Goal: Transaction & Acquisition: Book appointment/travel/reservation

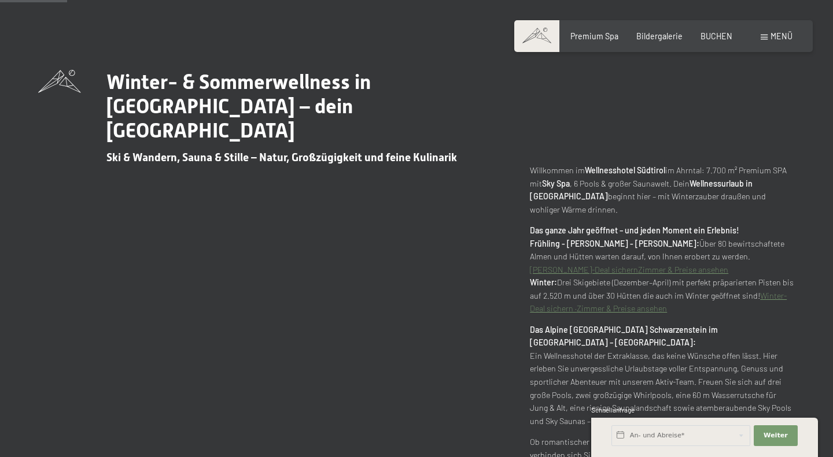
scroll to position [502, 0]
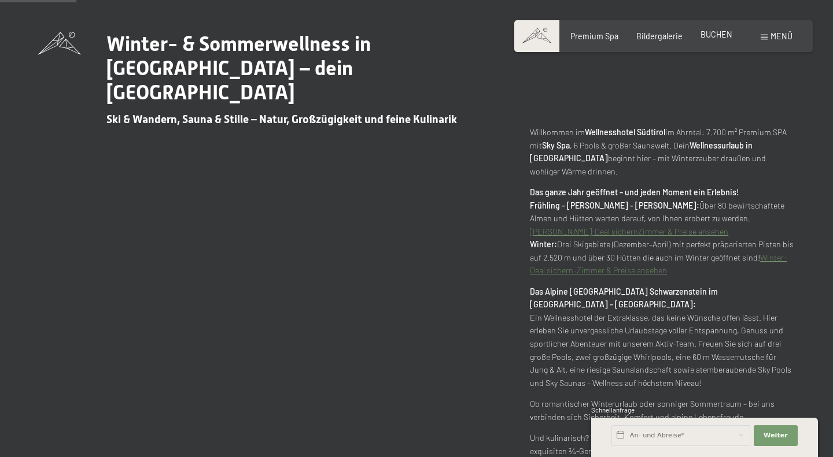
click at [714, 37] on span "BUCHEN" at bounding box center [716, 34] width 32 height 10
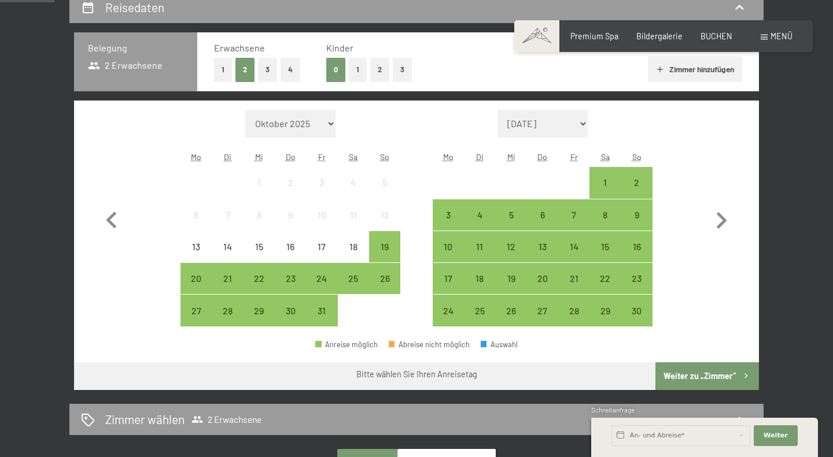
scroll to position [253, 0]
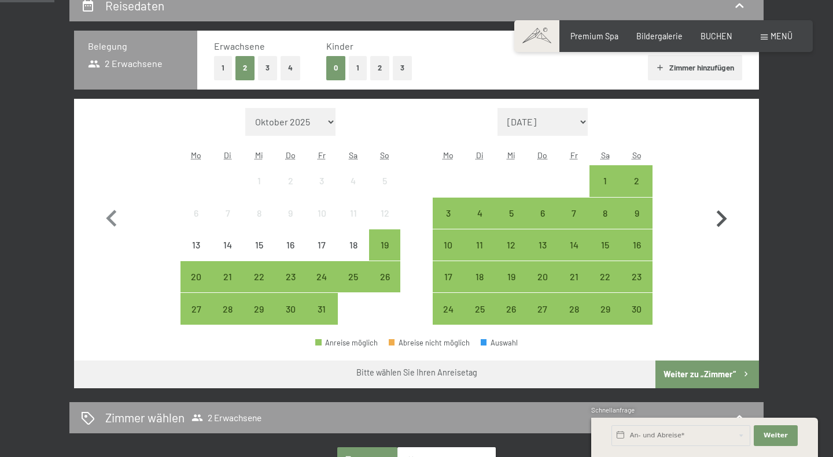
click at [723, 218] on icon "button" at bounding box center [722, 219] width 10 height 17
select select "2025-11-01"
select select "[DATE]"
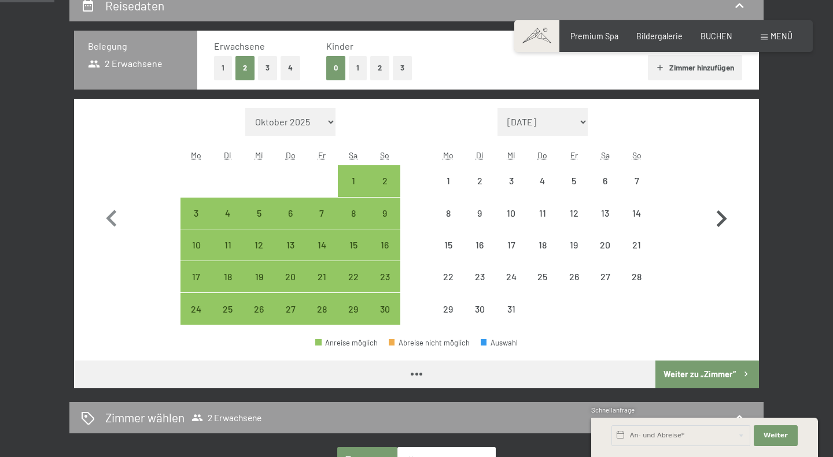
select select "[DATE]"
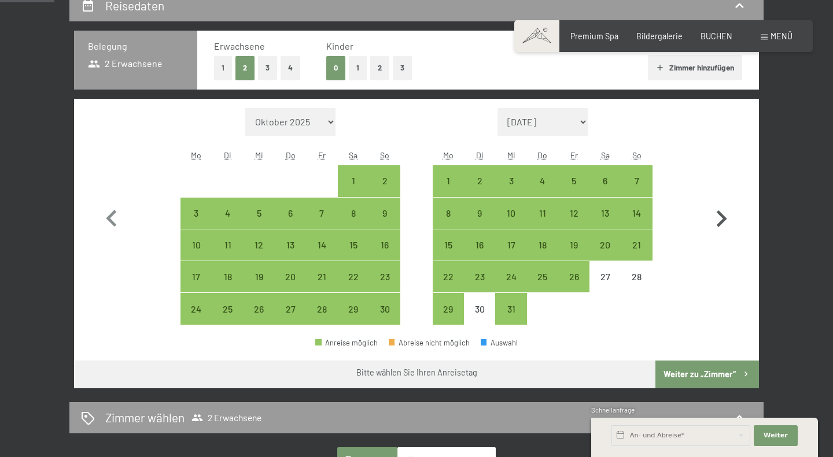
click at [723, 218] on icon "button" at bounding box center [722, 219] width 10 height 17
select select "[DATE]"
select select "2026-01-01"
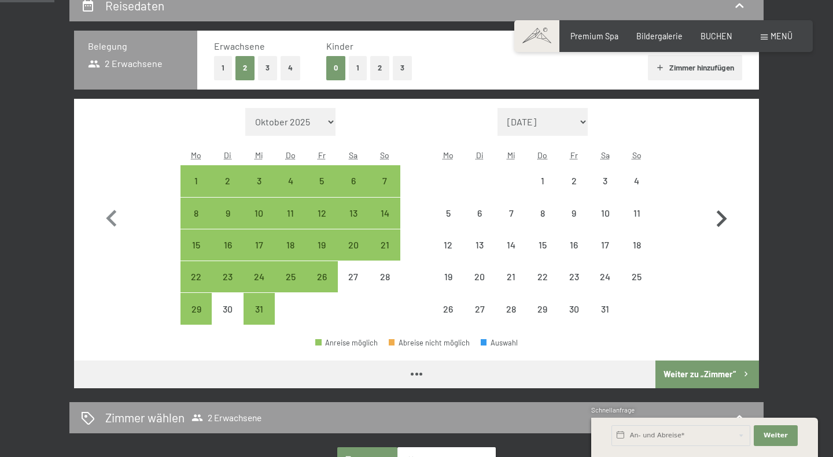
select select "2025-12-01"
select select "2026-01-01"
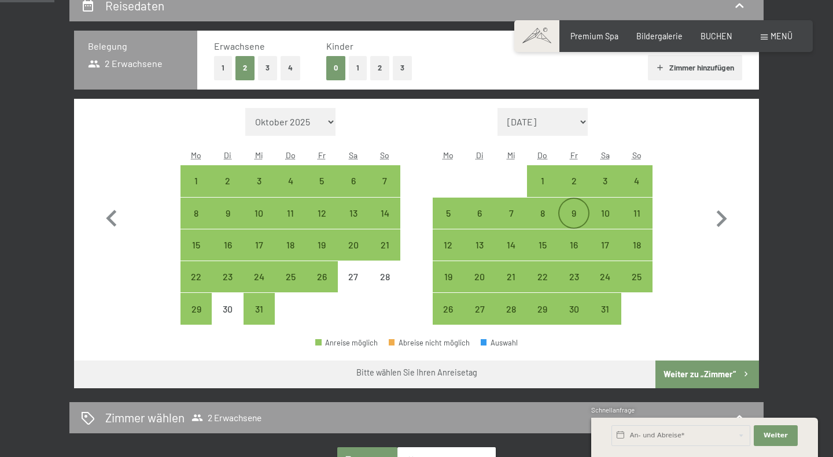
click at [577, 212] on div "9" at bounding box center [573, 223] width 29 height 29
select select "2025-12-01"
select select "2026-01-01"
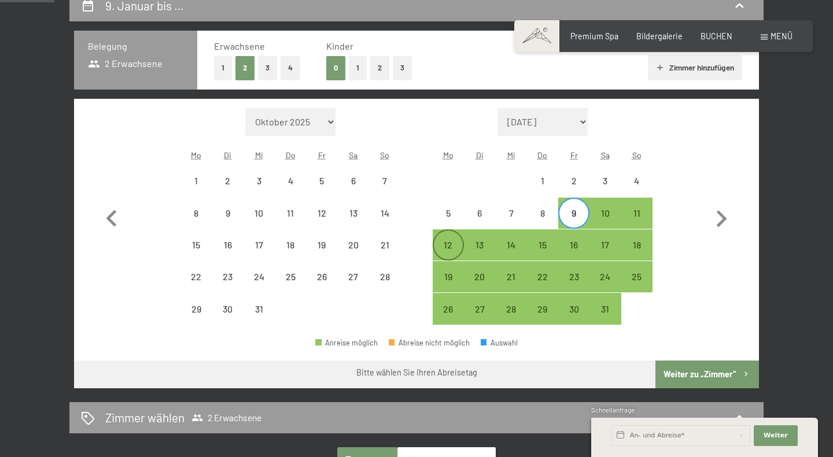
click at [448, 238] on div "12" at bounding box center [448, 245] width 29 height 29
select select "2025-12-01"
select select "2026-01-01"
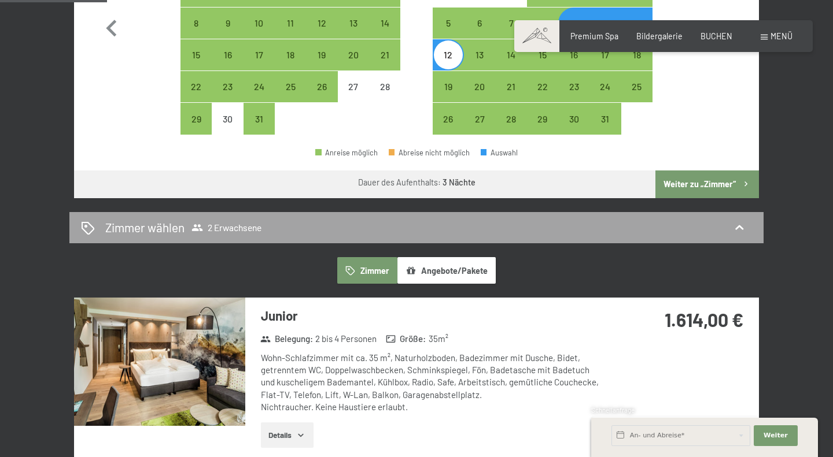
scroll to position [441, 0]
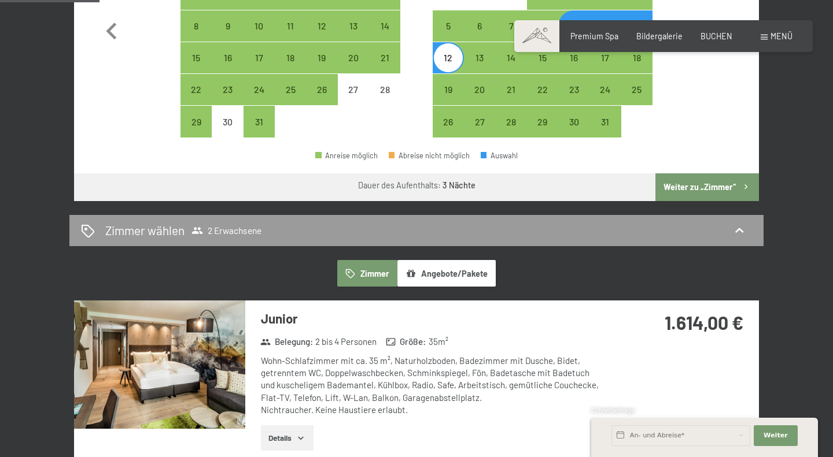
click at [701, 193] on button "Weiter zu „Zimmer“" at bounding box center [707, 188] width 104 height 28
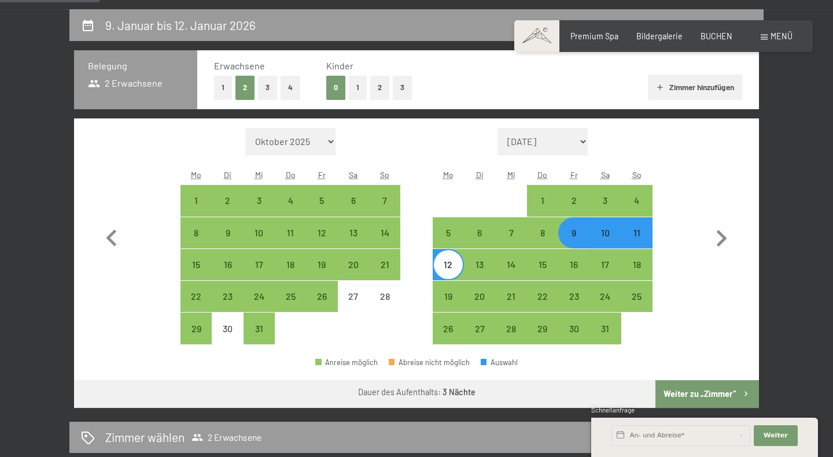
select select "2025-12-01"
select select "2026-01-01"
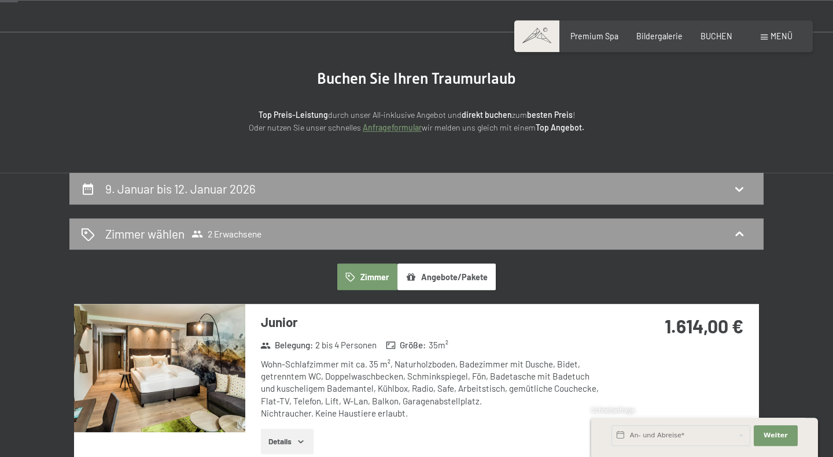
scroll to position [71, 0]
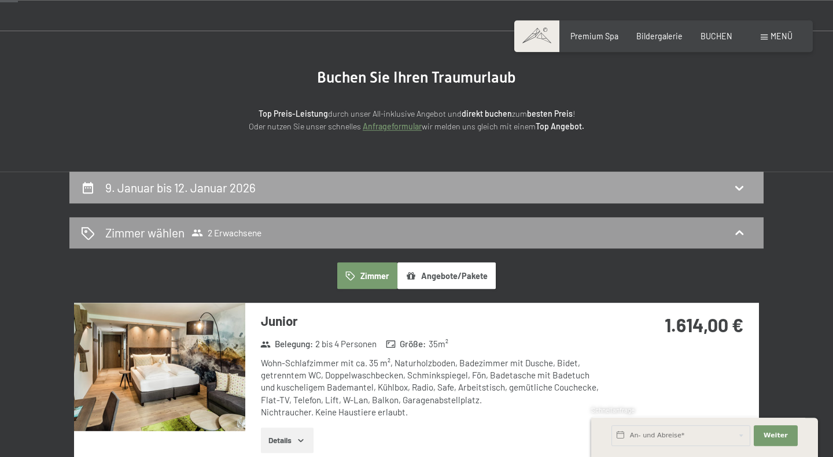
click at [651, 188] on div "9. Januar bis 12. Januar 2026" at bounding box center [416, 187] width 671 height 17
select select "2025-12-01"
select select "2026-01-01"
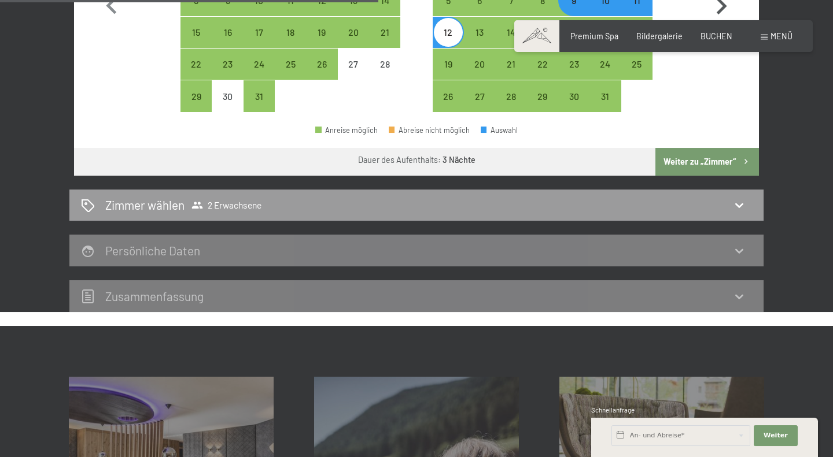
scroll to position [468, 0]
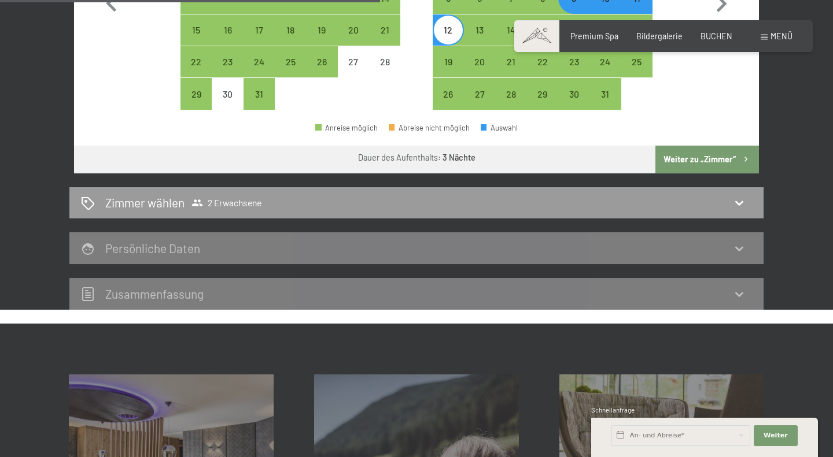
click at [607, 250] on div "Persönliche Daten" at bounding box center [416, 248] width 671 height 17
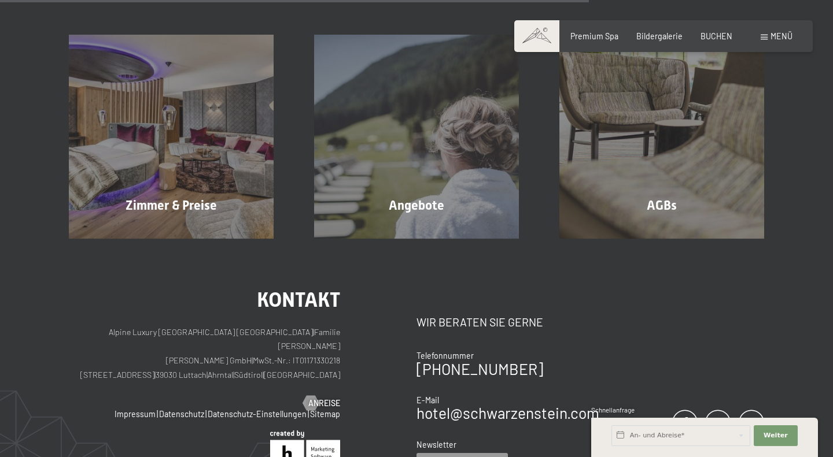
scroll to position [811, 0]
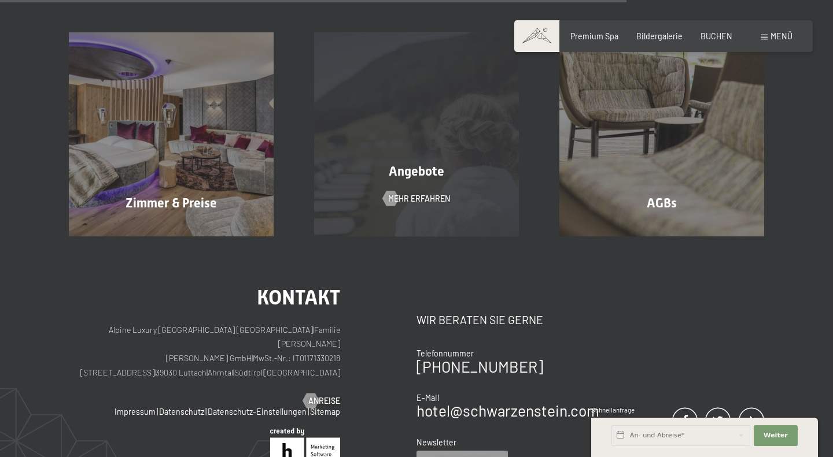
click at [452, 212] on div "Angebote Mehr erfahren" at bounding box center [416, 134] width 245 height 204
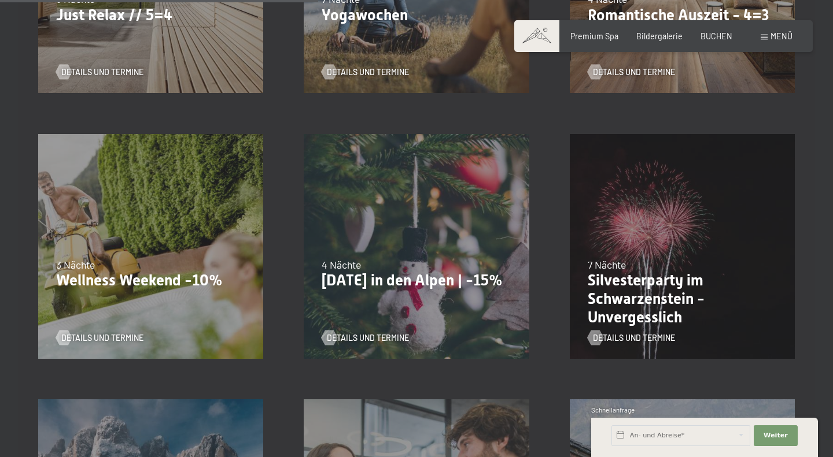
scroll to position [758, 0]
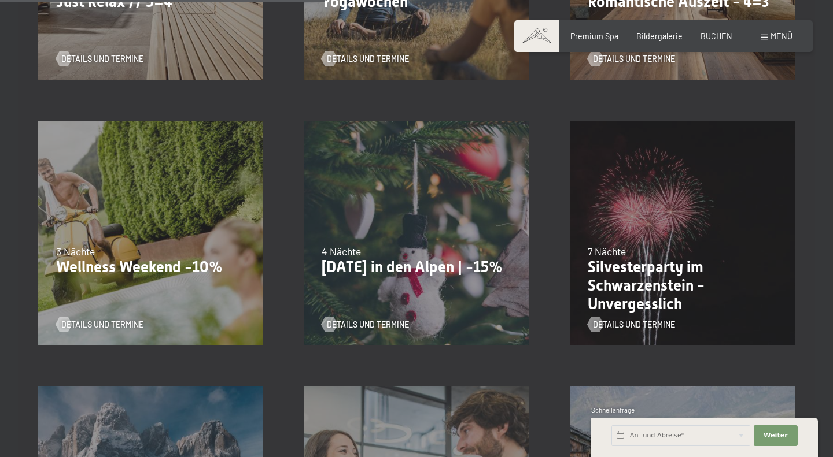
click at [211, 281] on div "13.11.–01.12.2025 11.12.–22.12.2025 15.01.–26.01.2026 12.03.–23.03.2026 14.05.–…" at bounding box center [150, 232] width 265 height 265
click at [127, 326] on span "Details und Termine" at bounding box center [114, 325] width 82 height 12
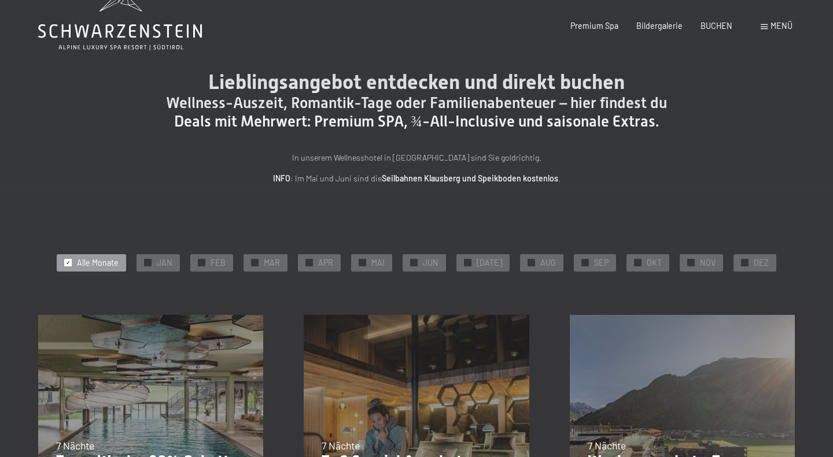
scroll to position [0, 0]
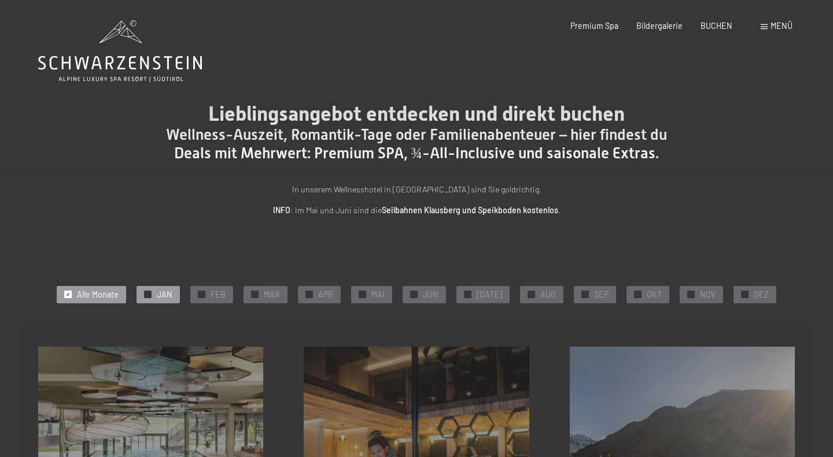
click at [152, 296] on div at bounding box center [148, 295] width 8 height 8
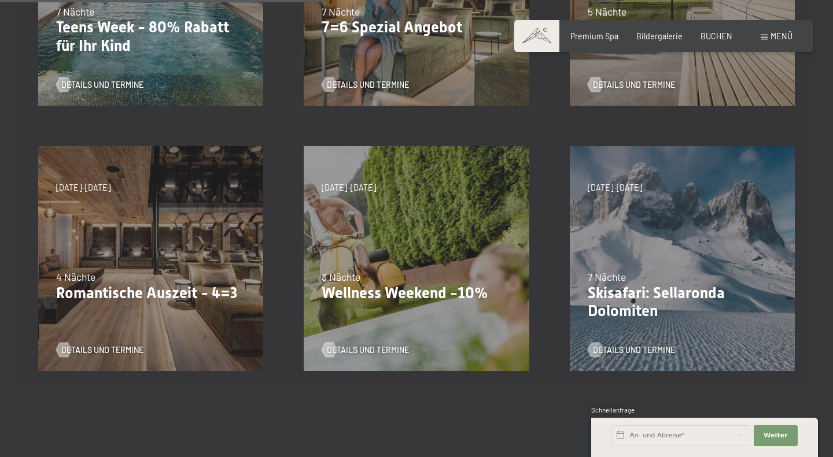
scroll to position [464, 0]
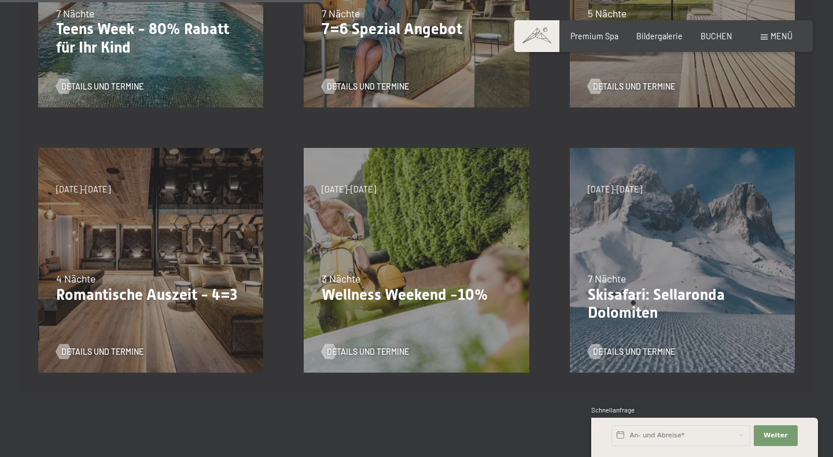
click at [208, 256] on div "09.11.–05.12.2025 08.12.–19.12.2025 11.01.–23.01.2026 08.03.–27.03.2026 29.03.–…" at bounding box center [150, 260] width 265 height 265
click at [116, 354] on span "Details und Termine" at bounding box center [114, 352] width 82 height 12
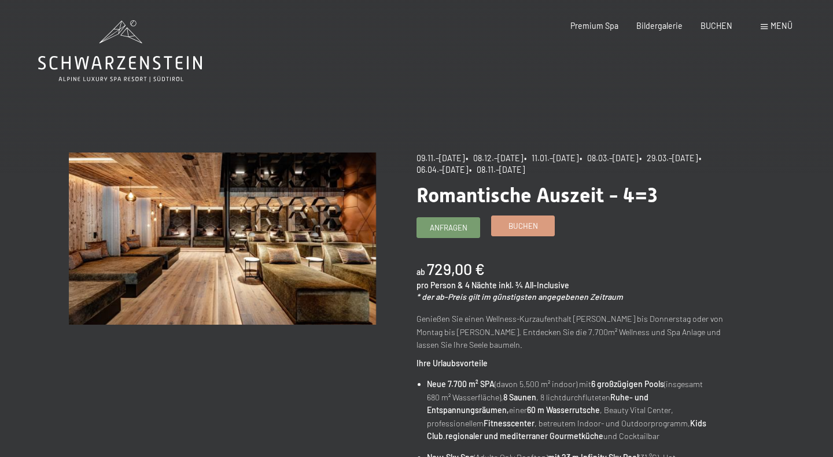
click at [523, 227] on span "Buchen" at bounding box center [522, 226] width 29 height 10
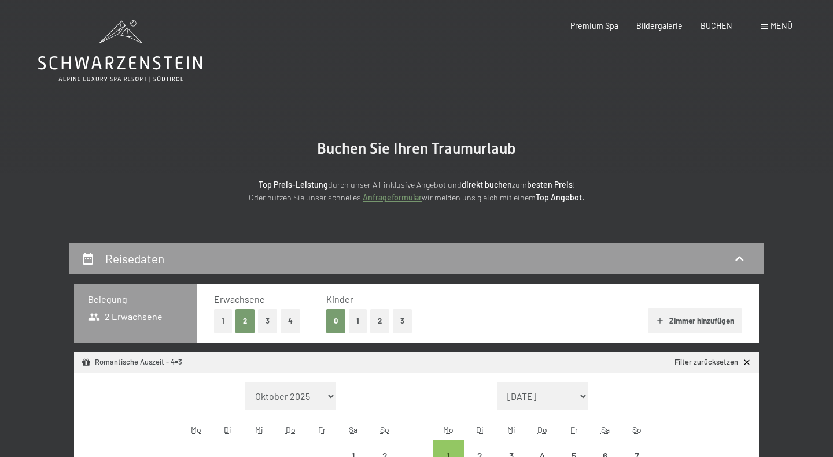
select select "[DATE]"
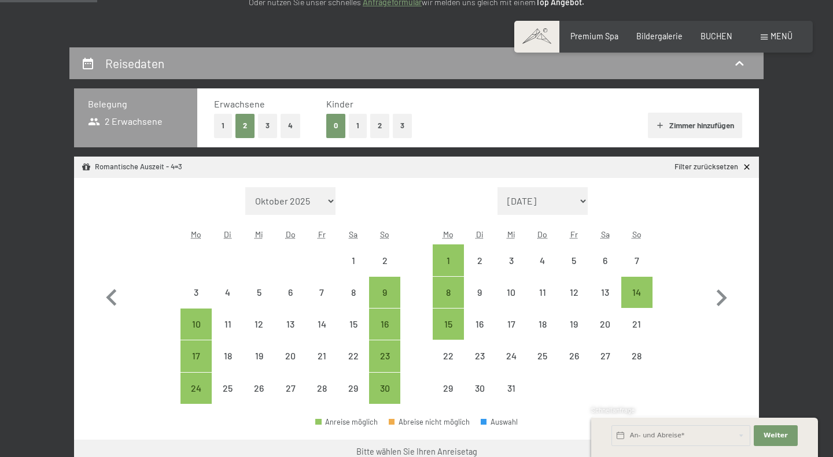
scroll to position [202, 0]
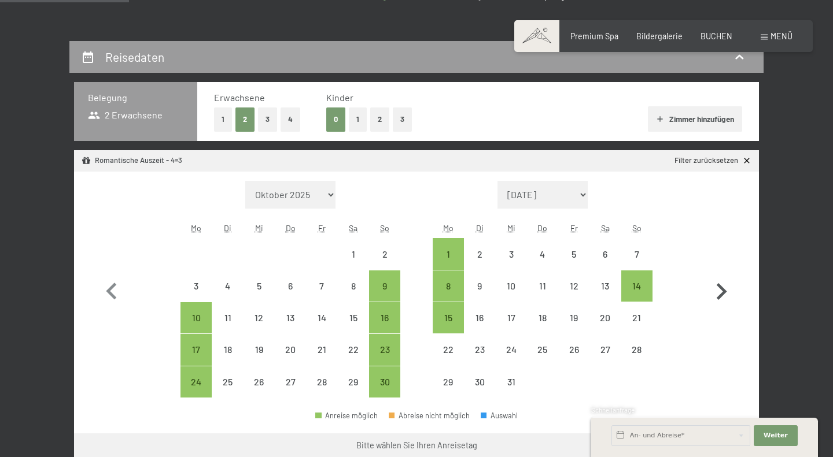
click at [721, 297] on icon "button" at bounding box center [722, 291] width 10 height 17
select select "2025-12-01"
select select "2026-01-01"
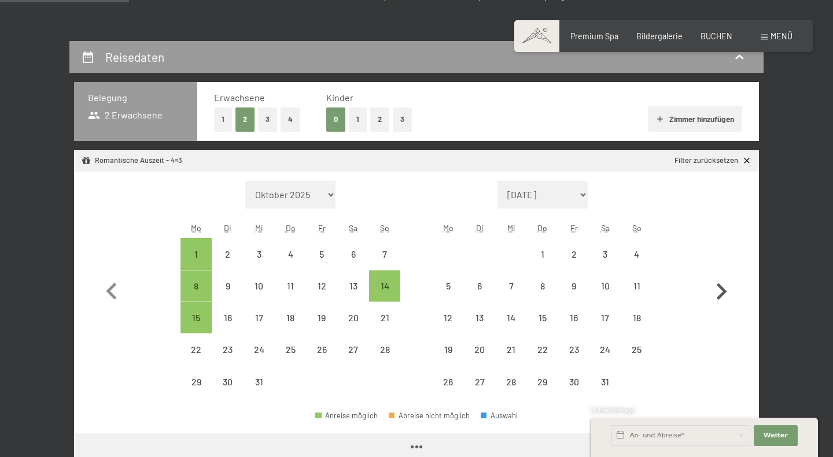
select select "2025-12-01"
select select "2026-01-01"
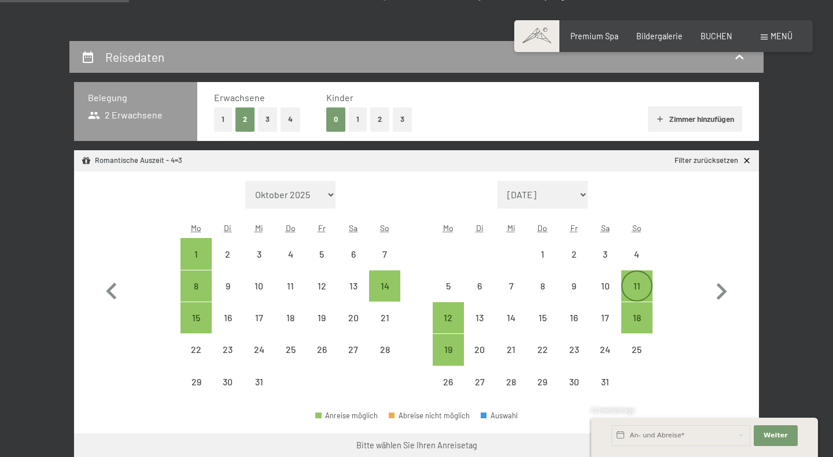
click at [635, 286] on div "11" at bounding box center [636, 296] width 29 height 29
select select "2025-12-01"
select select "2026-01-01"
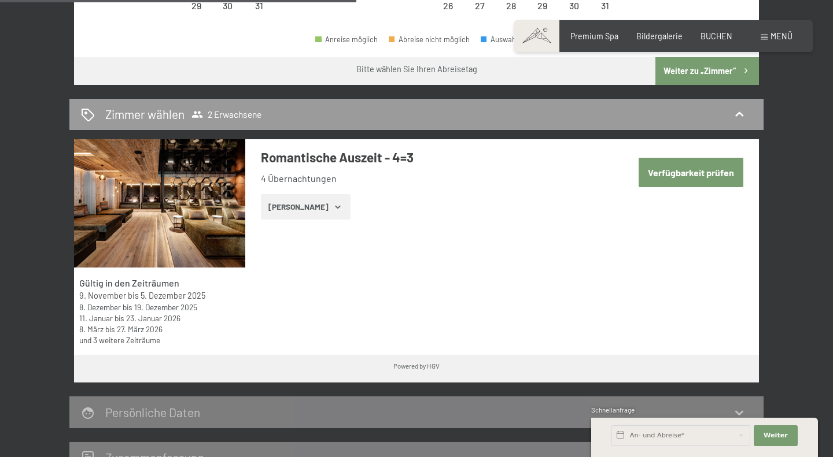
scroll to position [584, 0]
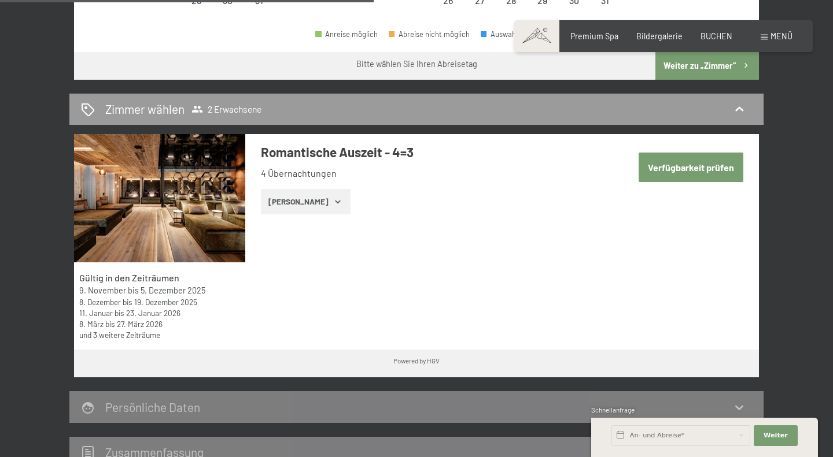
click at [676, 168] on button "Verfügbarkeit prüfen" at bounding box center [691, 167] width 105 height 29
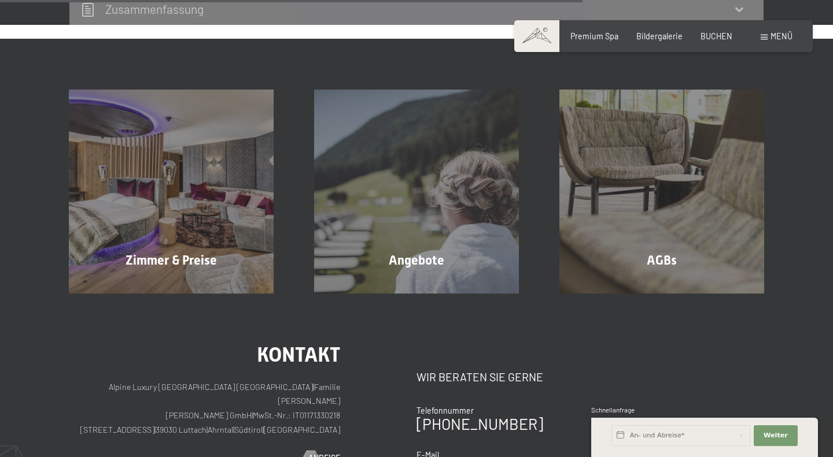
scroll to position [781, 0]
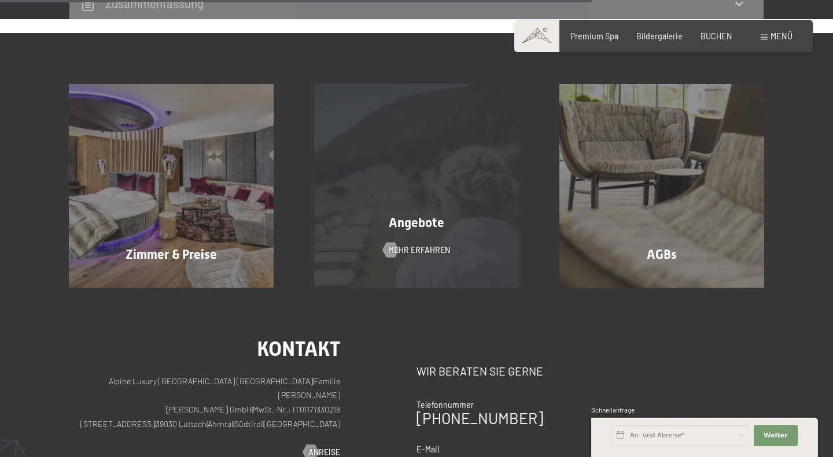
click at [454, 195] on div "Angebote Mehr erfahren" at bounding box center [416, 186] width 245 height 204
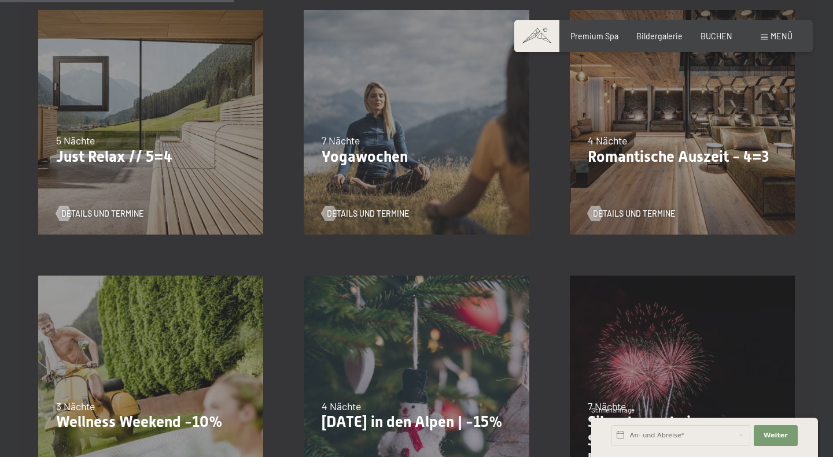
scroll to position [609, 0]
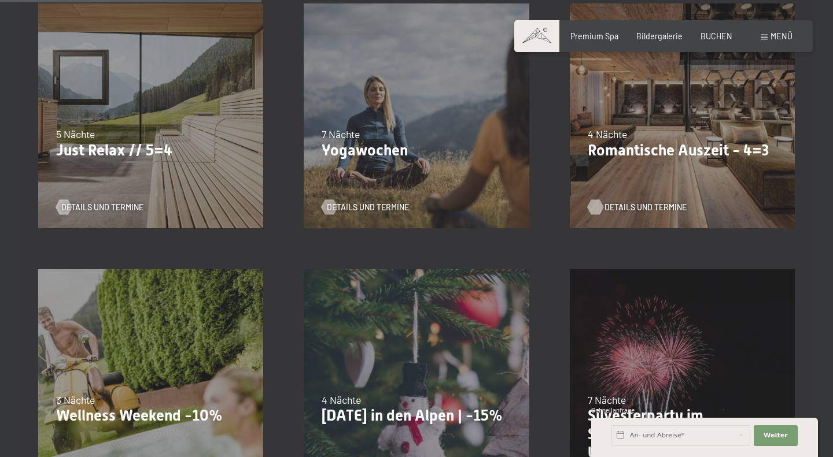
click at [651, 211] on span "Details und Termine" at bounding box center [645, 208] width 82 height 12
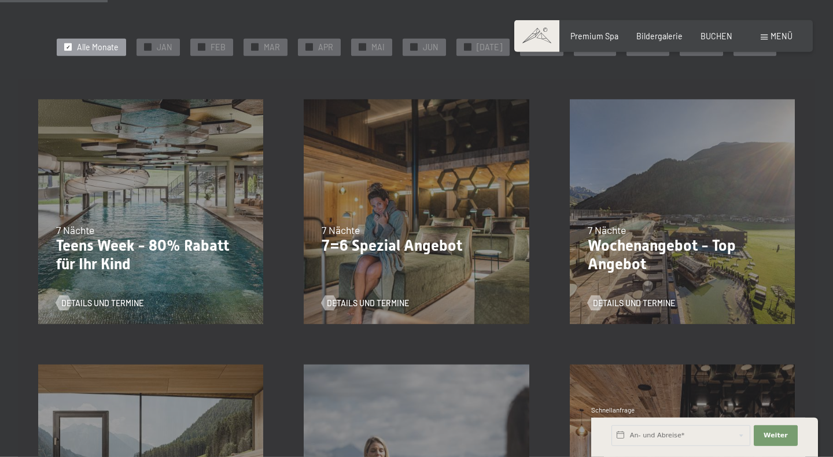
scroll to position [250, 0]
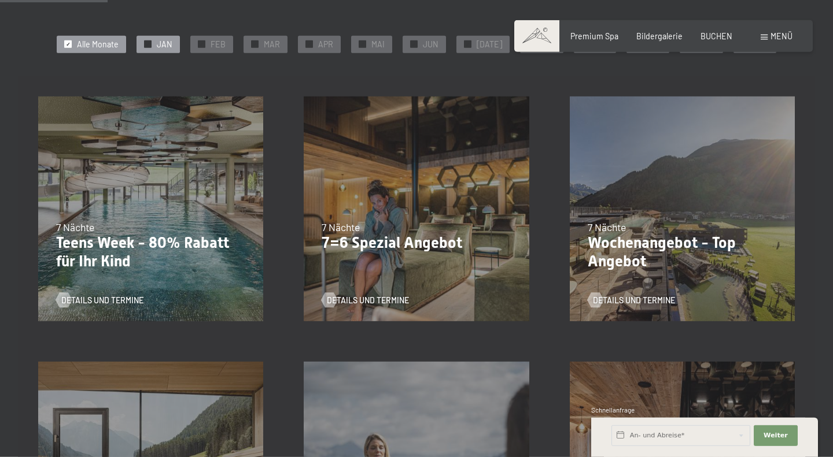
click at [152, 42] on div at bounding box center [148, 44] width 8 height 8
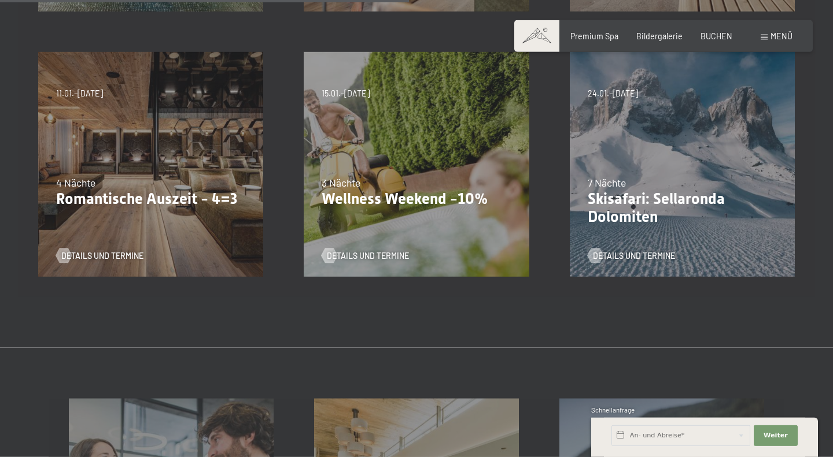
scroll to position [562, 0]
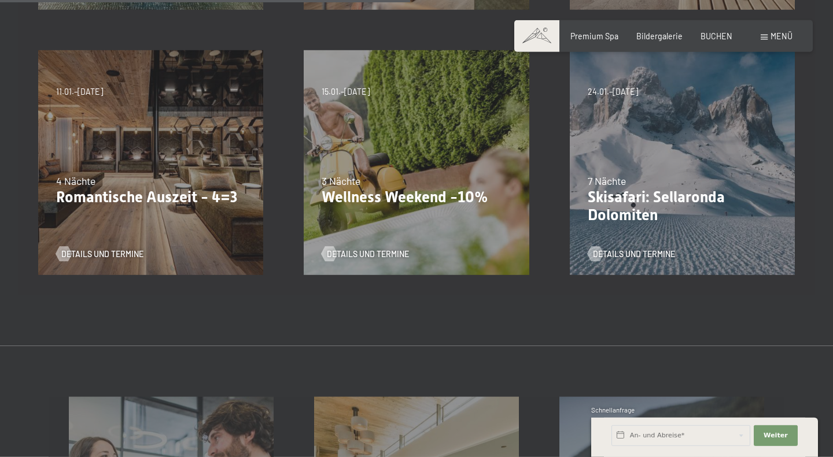
click at [425, 140] on div "13.11.–[DATE] 11.12.–[DATE] 15.01.–[DATE] 12.03.–[DATE] 14.05.–[DATE] 05.11.–[D…" at bounding box center [415, 162] width 265 height 265
click at [378, 252] on span "Details und Termine" at bounding box center [379, 255] width 82 height 12
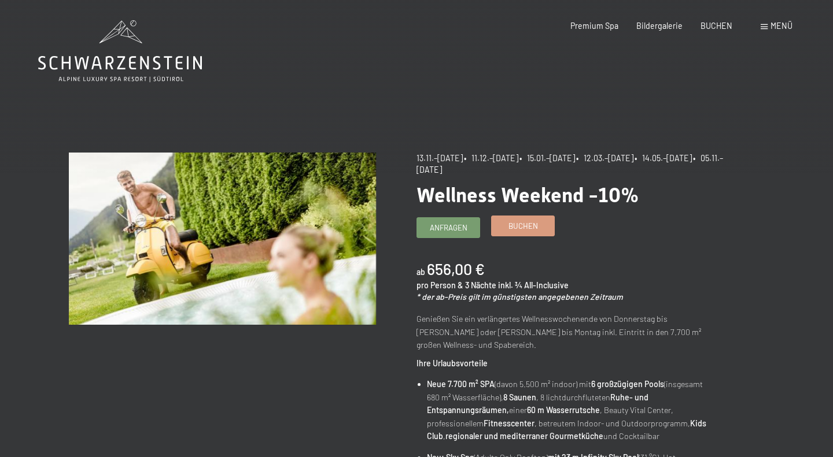
click at [530, 226] on span "Buchen" at bounding box center [522, 226] width 29 height 10
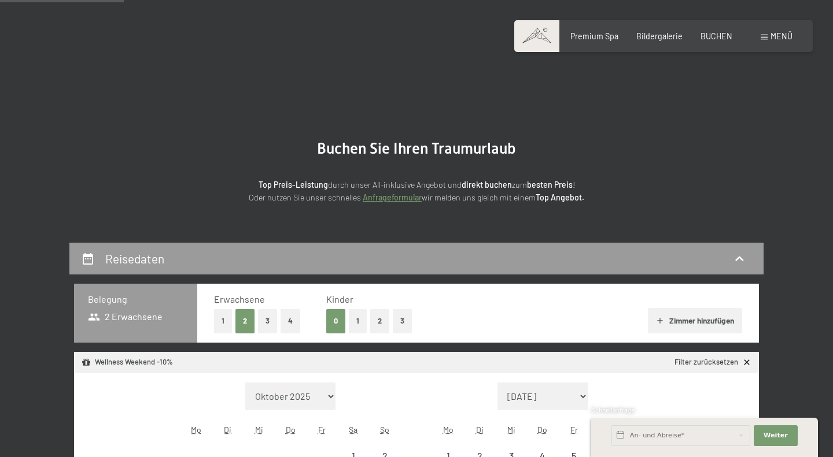
select select "2025-11-01"
select select "2025-12-01"
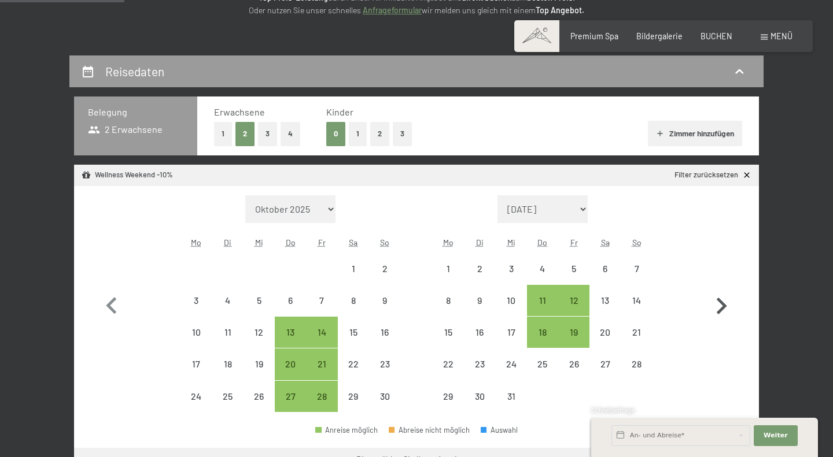
click at [720, 306] on icon "button" at bounding box center [721, 307] width 34 height 34
select select "2025-12-01"
select select "2026-01-01"
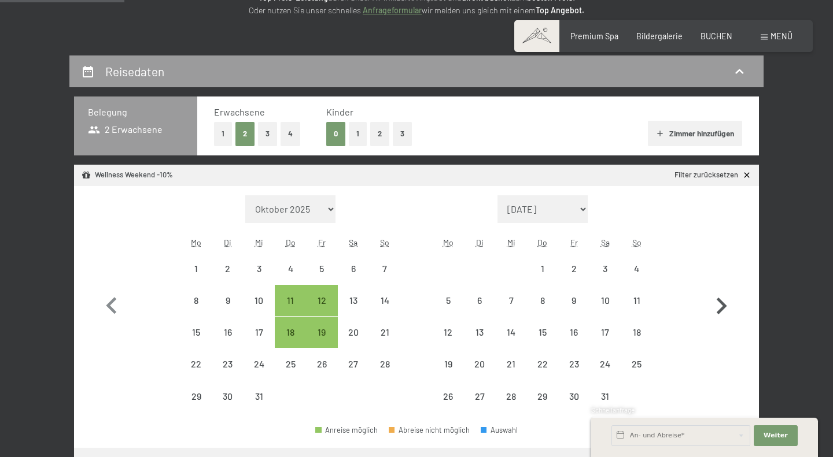
select select "2025-12-01"
select select "2026-01-01"
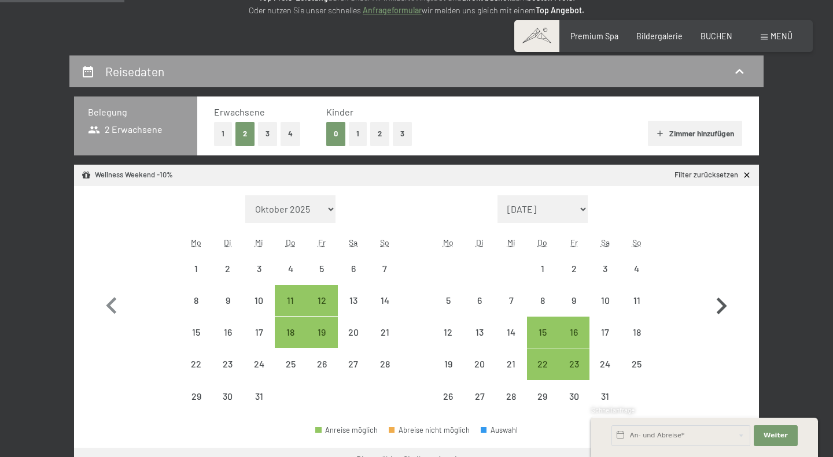
click at [720, 306] on icon "button" at bounding box center [721, 307] width 34 height 34
select select "2026-01-01"
select select "2026-02-01"
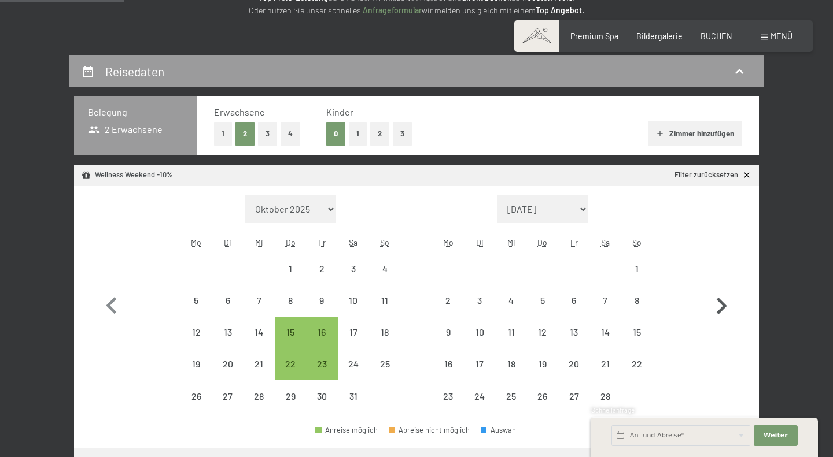
select select "2026-01-01"
select select "2026-02-01"
click at [290, 368] on div "22" at bounding box center [290, 374] width 29 height 29
select select "2026-01-01"
select select "2026-02-01"
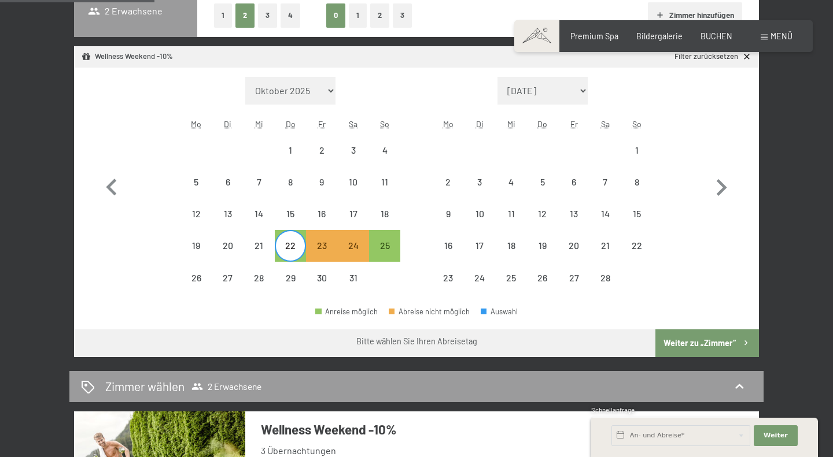
scroll to position [312, 0]
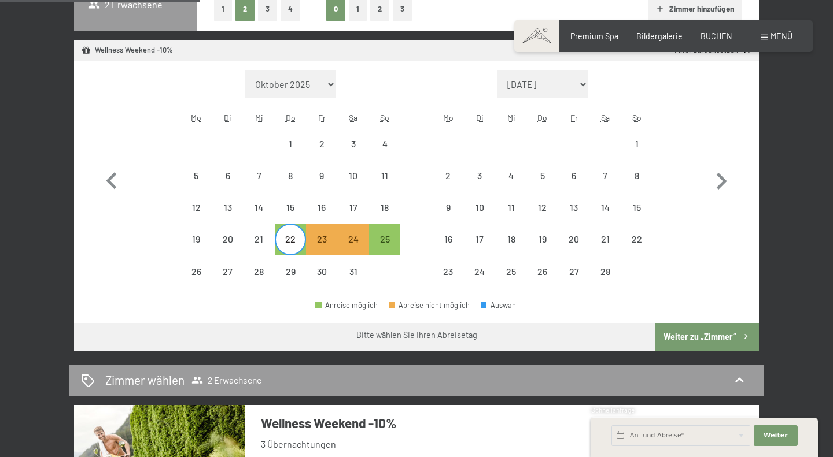
click at [725, 338] on button "Weiter zu „Zimmer“" at bounding box center [707, 337] width 104 height 28
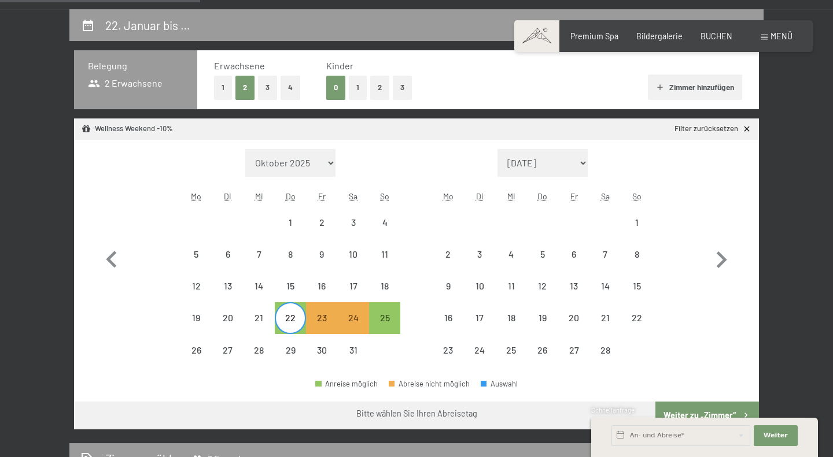
select select "2026-01-01"
select select "2026-02-01"
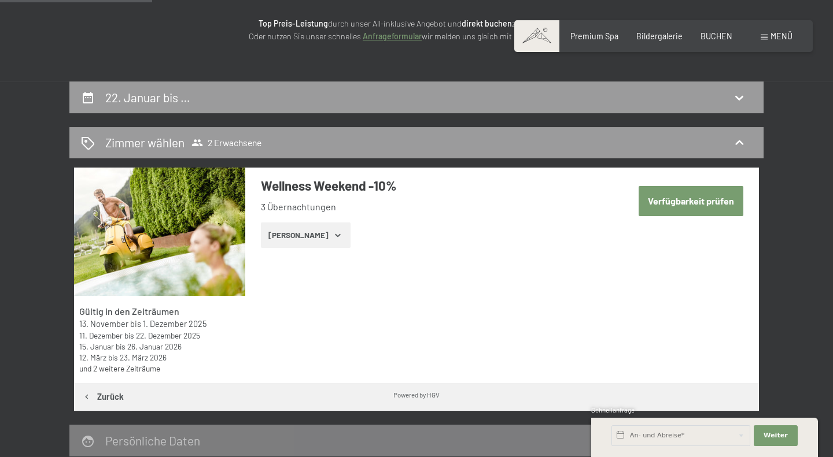
scroll to position [183, 0]
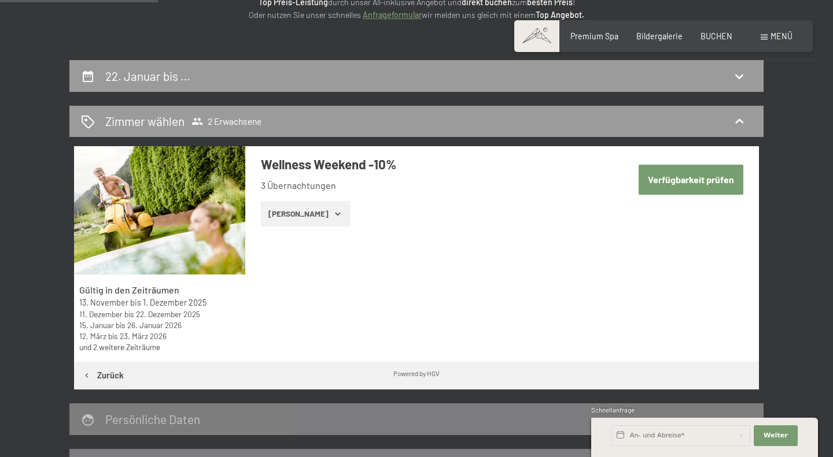
click at [333, 213] on icon "button" at bounding box center [337, 213] width 9 height 9
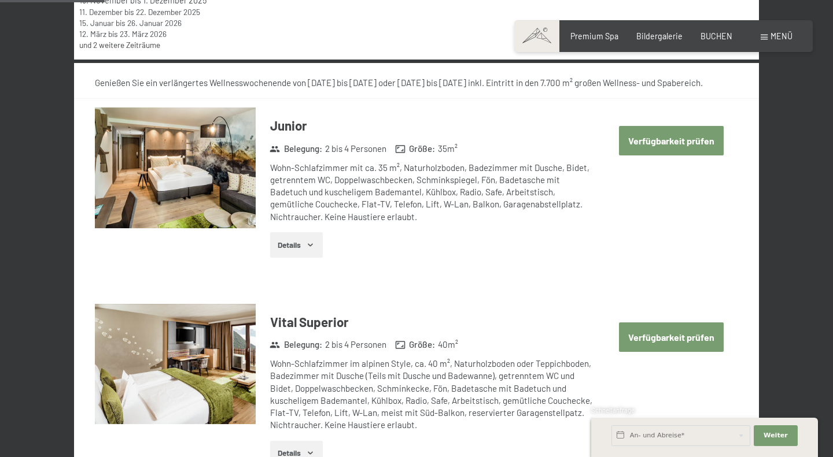
scroll to position [483, 0]
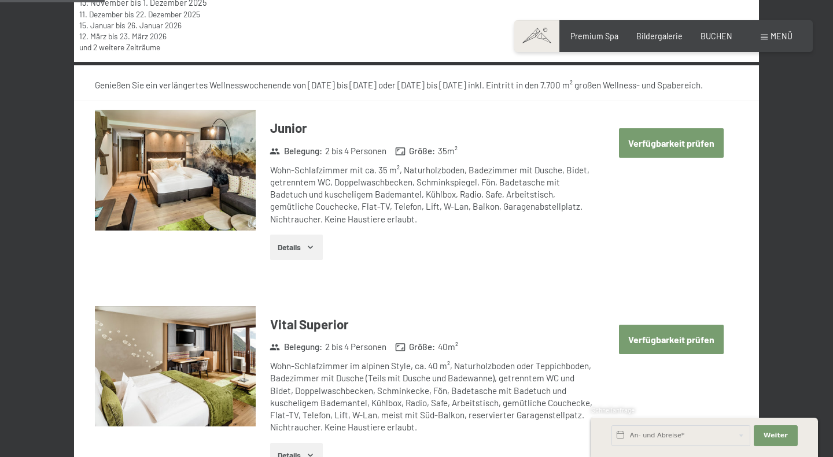
click at [683, 141] on button "Verfügbarkeit prüfen" at bounding box center [671, 142] width 105 height 29
select select "2026-01-01"
select select "2026-02-01"
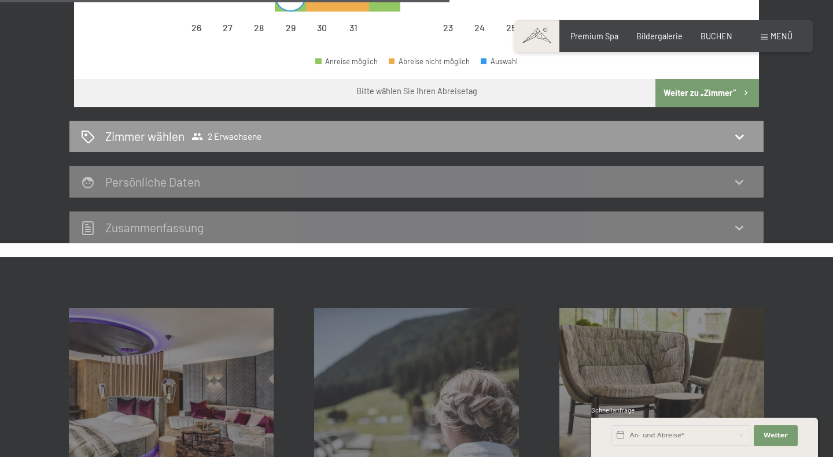
scroll to position [530, 0]
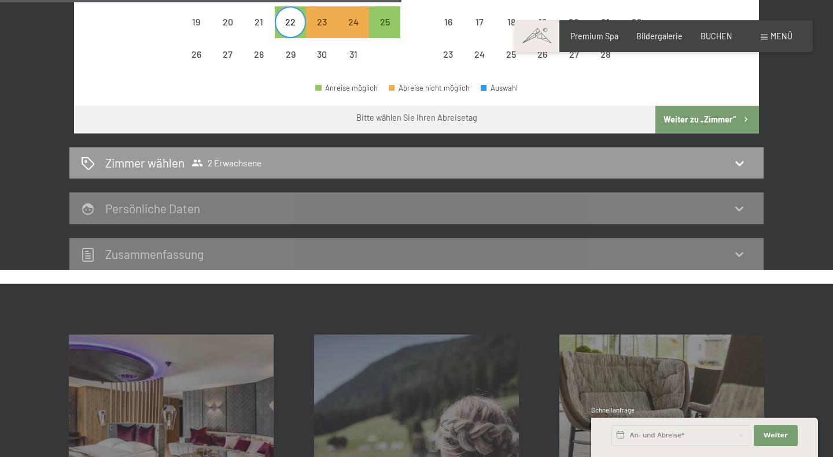
click at [706, 125] on button "Weiter zu „Zimmer“" at bounding box center [707, 120] width 104 height 28
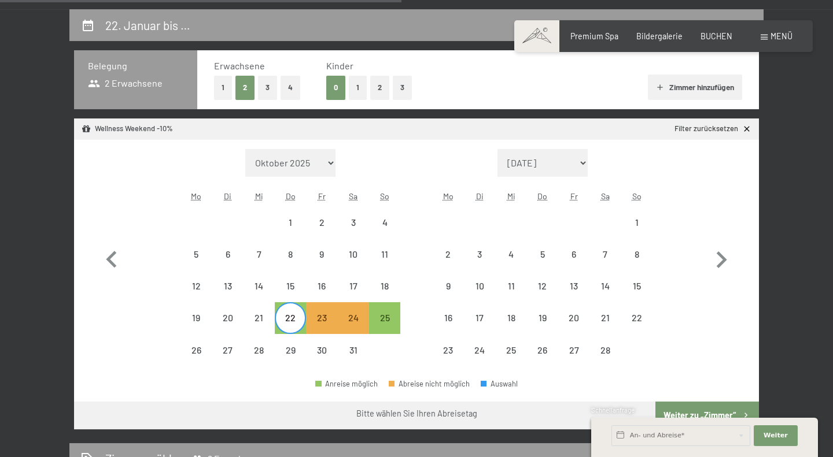
select select "2026-01-01"
select select "2026-02-01"
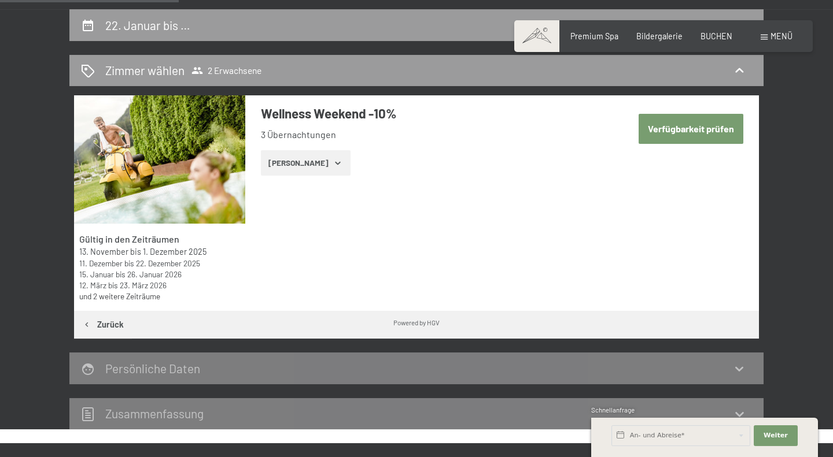
click at [676, 132] on button "Verfügbarkeit prüfen" at bounding box center [691, 128] width 105 height 29
select select "2026-01-01"
select select "2026-02-01"
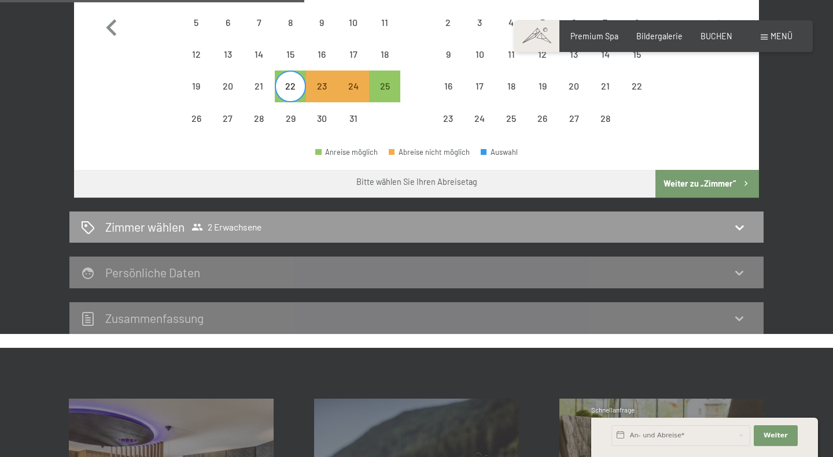
scroll to position [470, 0]
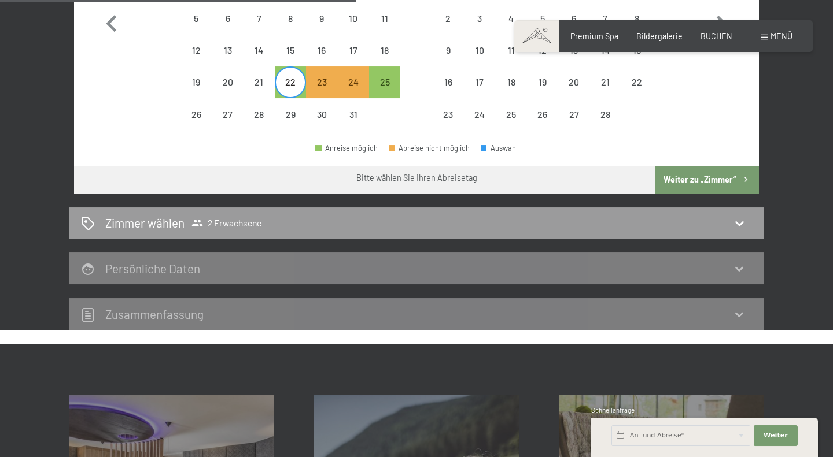
click at [635, 274] on div "Persönliche Daten" at bounding box center [416, 268] width 671 height 17
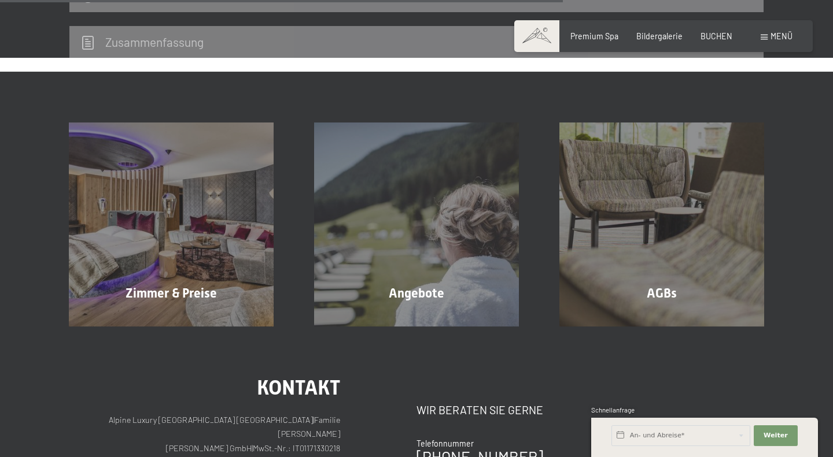
scroll to position [743, 0]
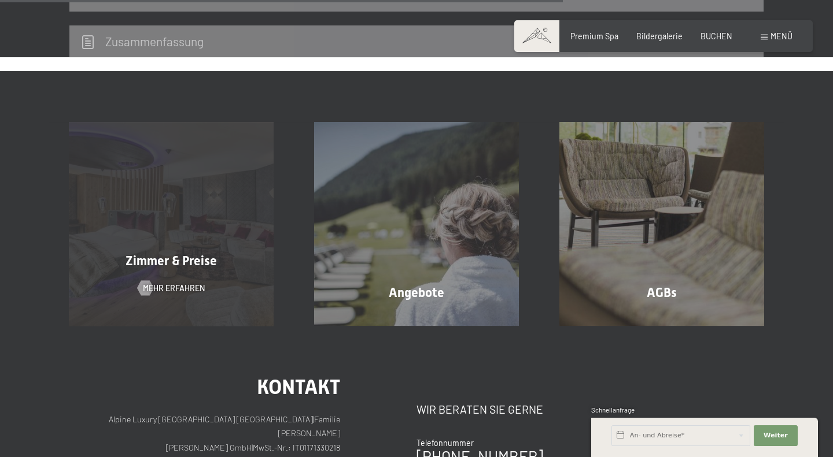
click at [204, 276] on div "Zimmer & Preise Mehr erfahren" at bounding box center [171, 224] width 245 height 204
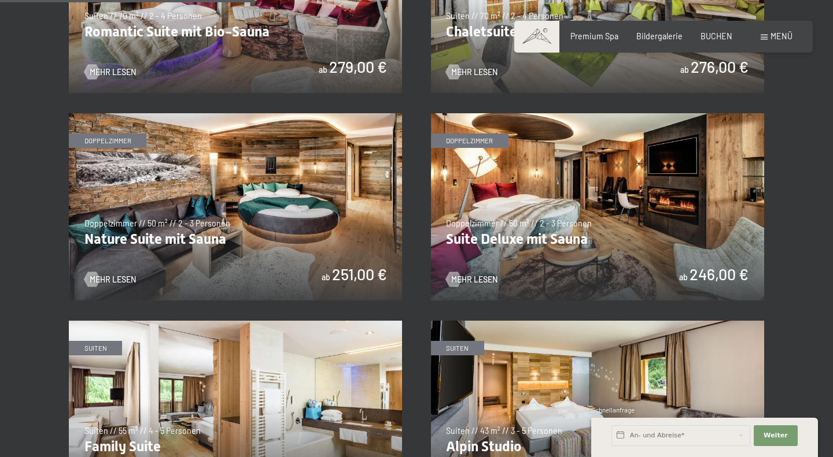
scroll to position [977, 0]
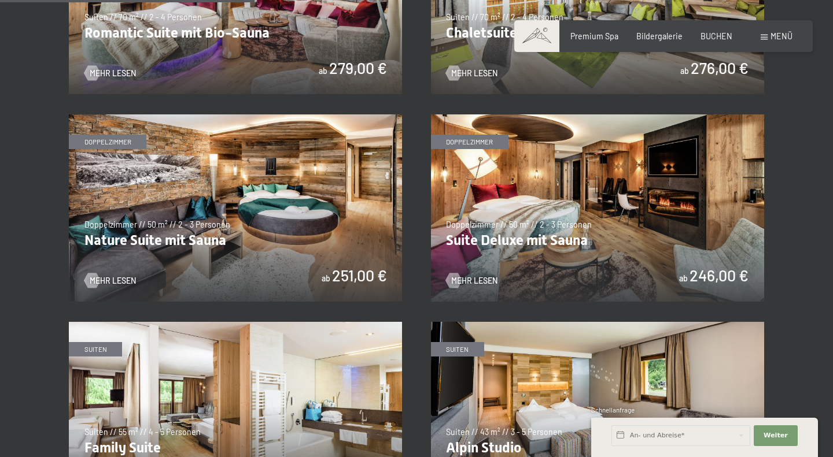
click at [585, 240] on img at bounding box center [597, 208] width 333 height 187
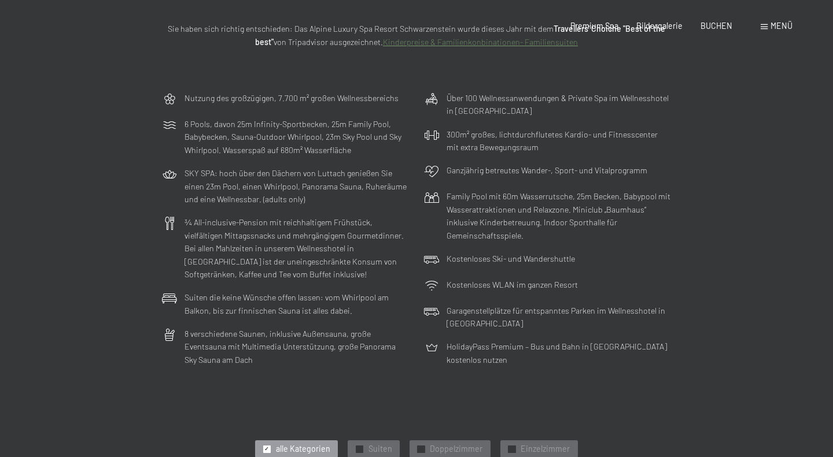
scroll to position [0, 0]
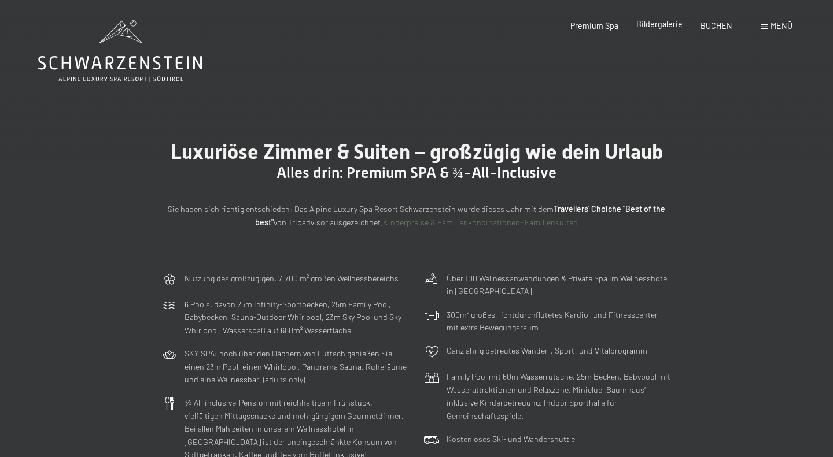
click at [664, 28] on span "Bildergalerie" at bounding box center [659, 24] width 46 height 10
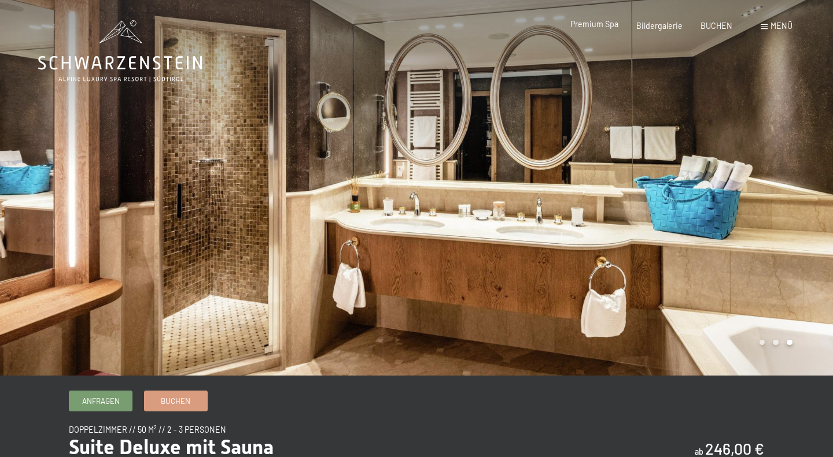
click at [598, 29] on span "Premium Spa" at bounding box center [594, 24] width 48 height 10
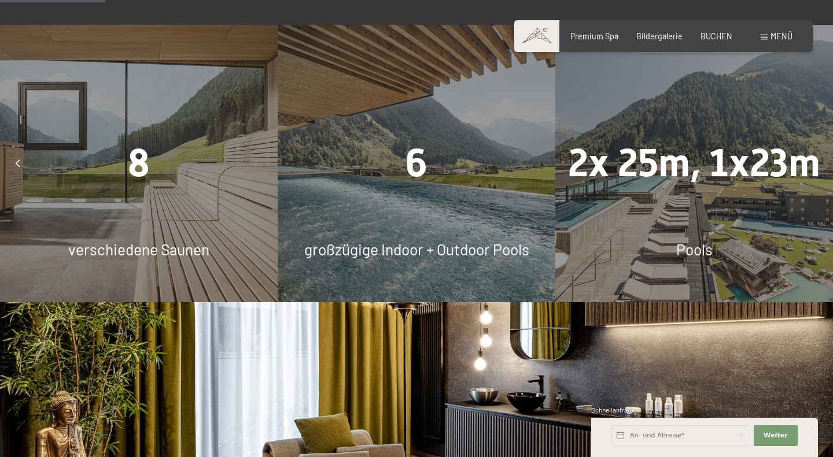
scroll to position [943, 0]
click at [704, 195] on div "2x 25m, 1x23m Pools" at bounding box center [694, 163] width 278 height 278
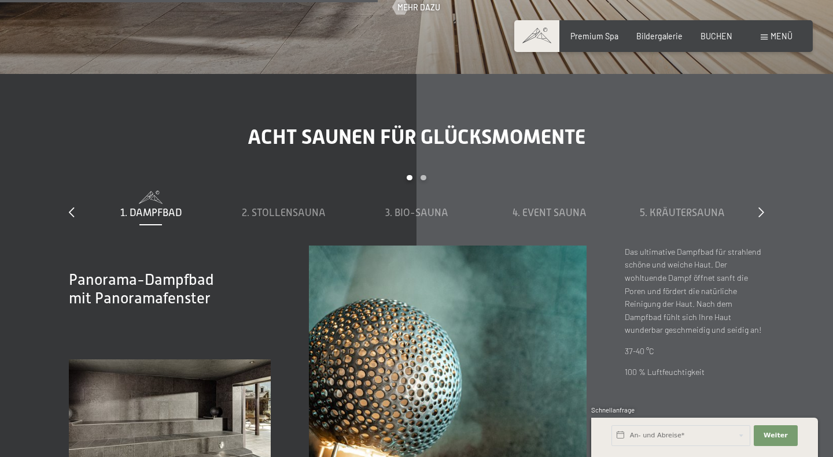
scroll to position [3365, 0]
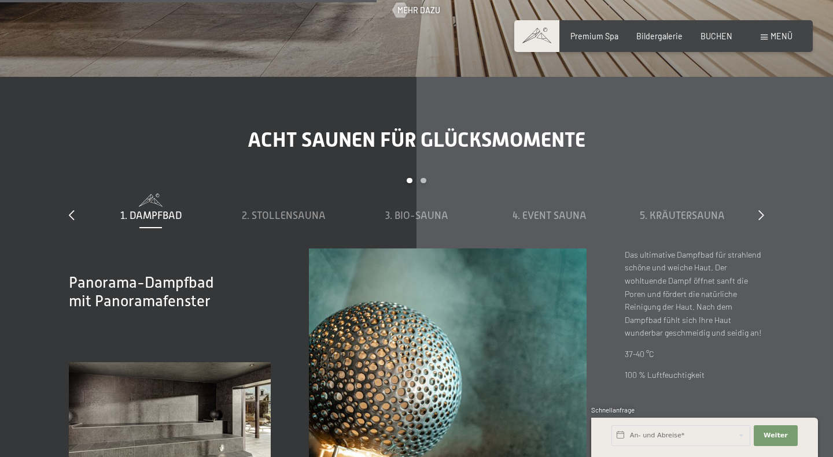
click at [428, 178] on div "Carousel Pagination" at bounding box center [416, 186] width 664 height 16
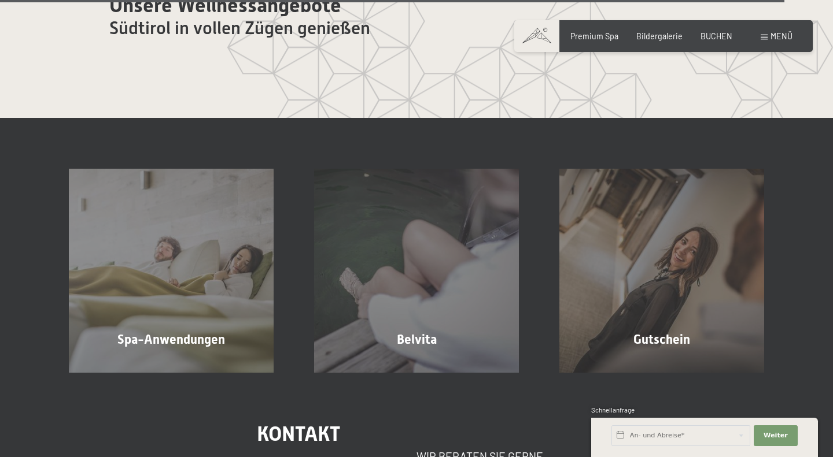
scroll to position [6153, 0]
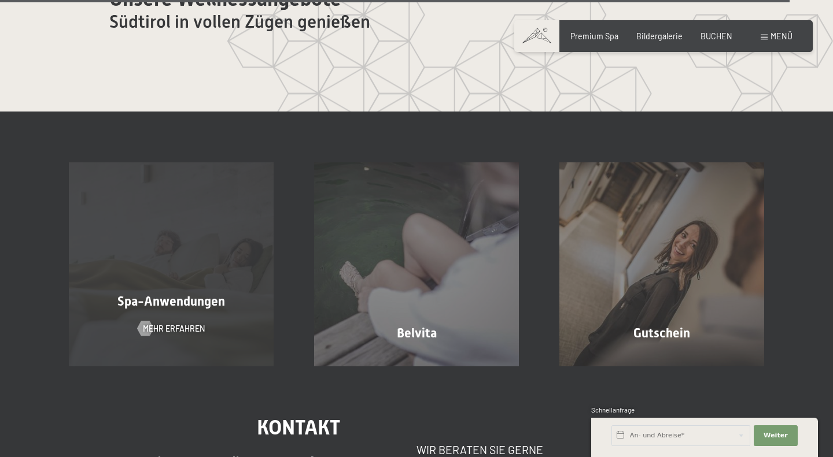
click at [185, 294] on span "Spa-Anwendungen" at bounding box center [171, 301] width 108 height 14
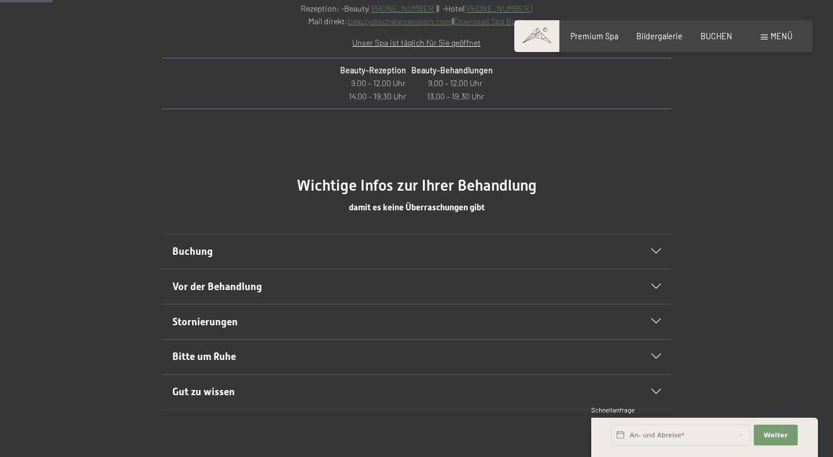
scroll to position [513, 0]
click at [516, 251] on h2 "Buchung" at bounding box center [392, 251] width 440 height 14
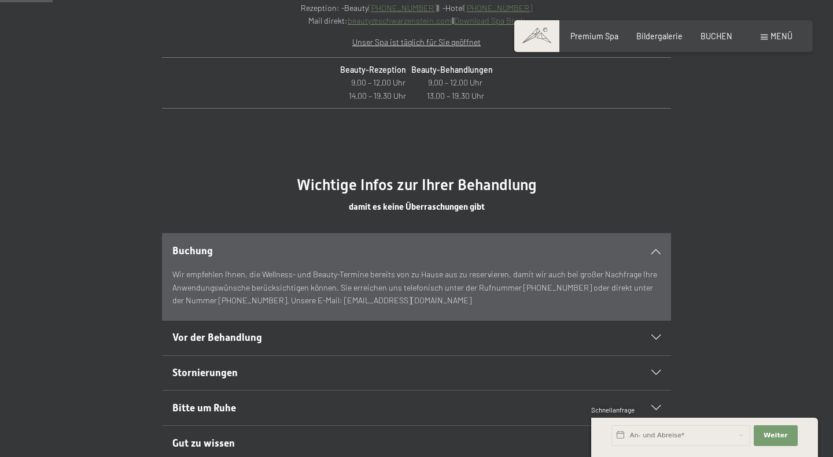
click at [597, 330] on div "Vor der Behandlung" at bounding box center [416, 338] width 489 height 35
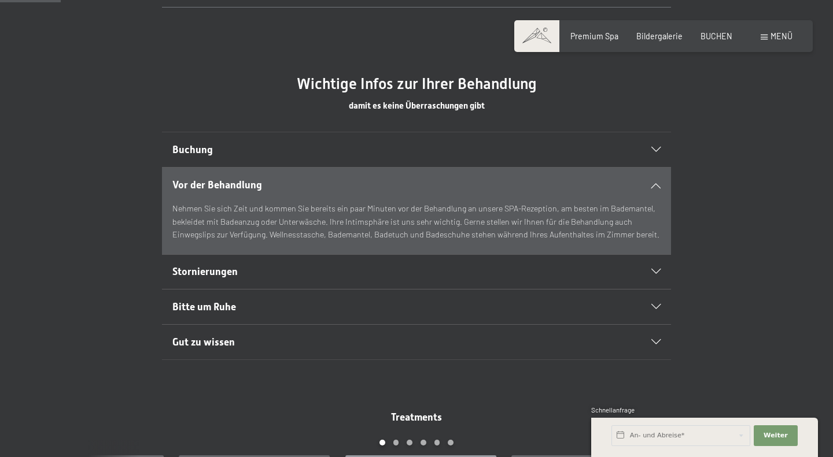
scroll to position [616, 0]
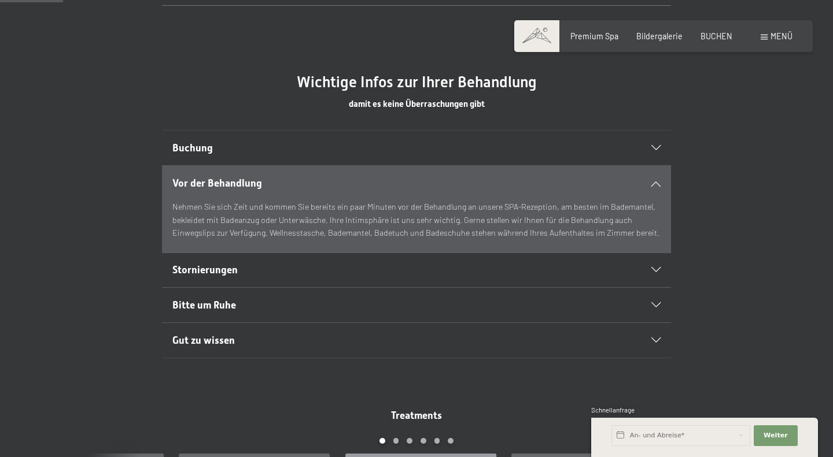
click at [635, 309] on div "Bitte um Ruhe" at bounding box center [416, 305] width 489 height 35
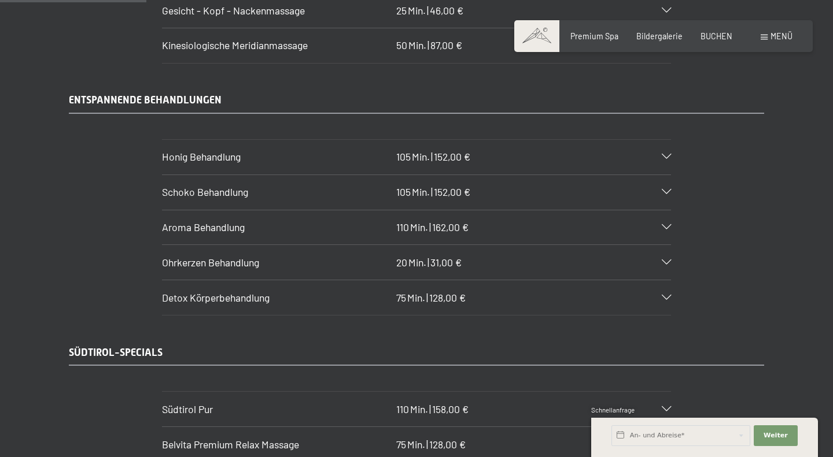
scroll to position [1439, 0]
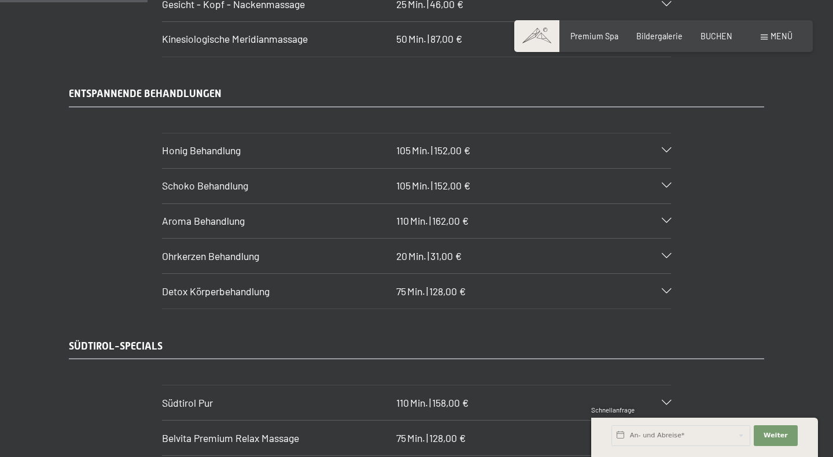
click at [662, 183] on icon at bounding box center [666, 185] width 9 height 5
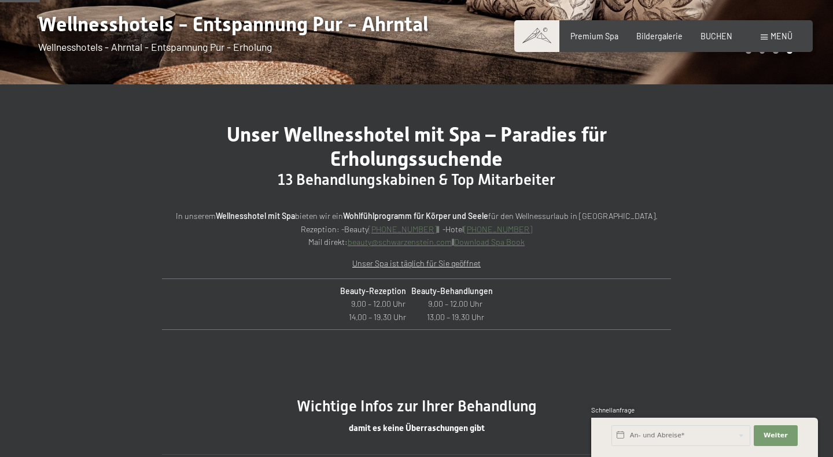
scroll to position [0, 0]
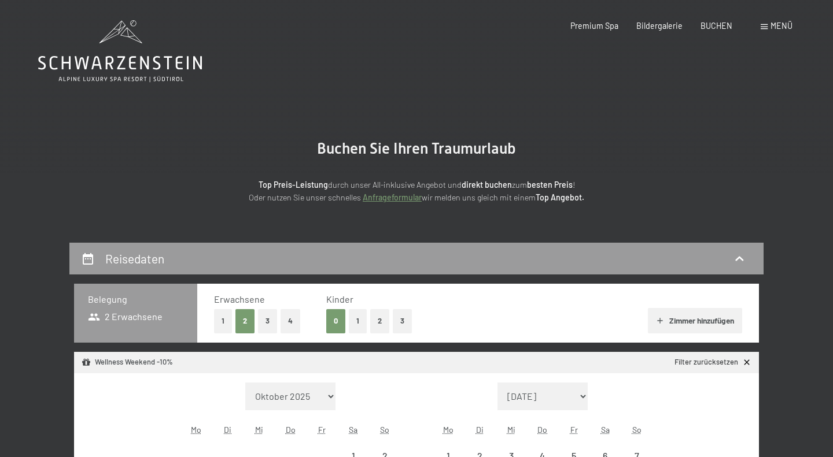
select select "[DATE]"
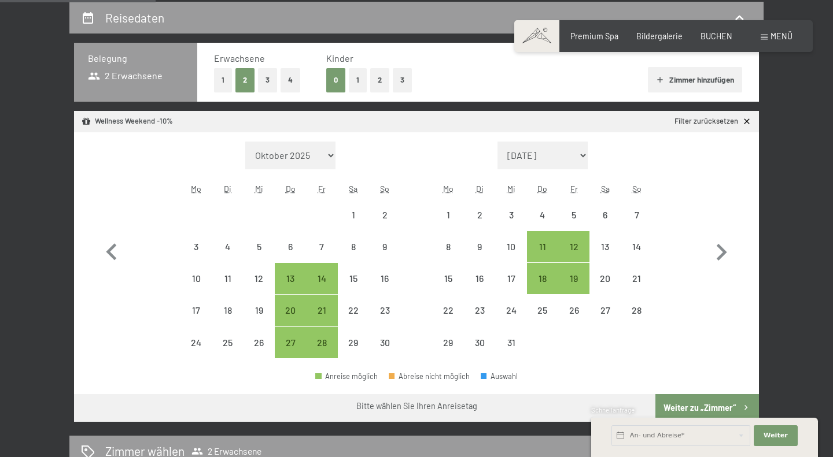
scroll to position [243, 0]
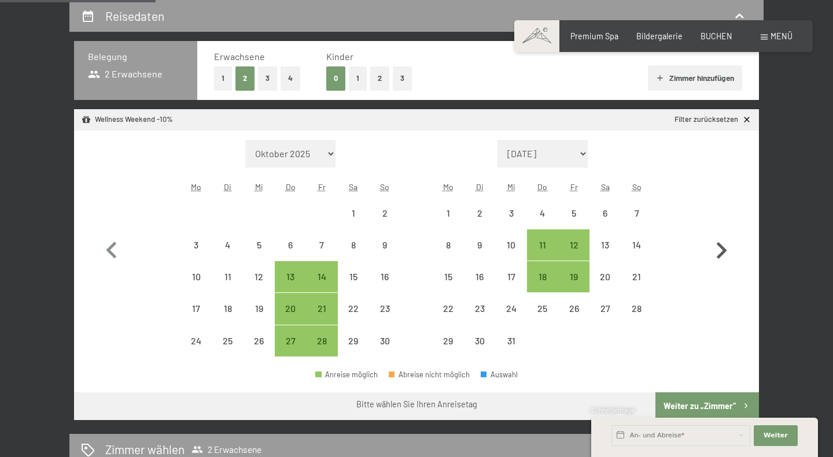
click at [721, 251] on icon "button" at bounding box center [721, 251] width 34 height 34
select select "2025-12-01"
select select "2026-01-01"
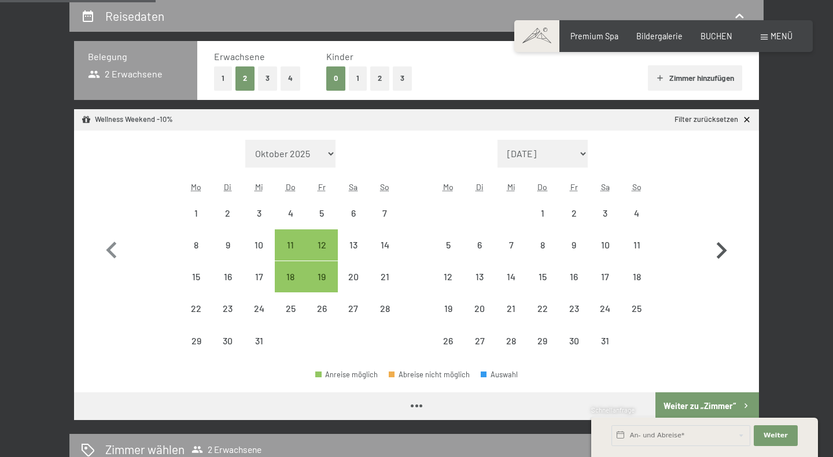
select select "[DATE]"
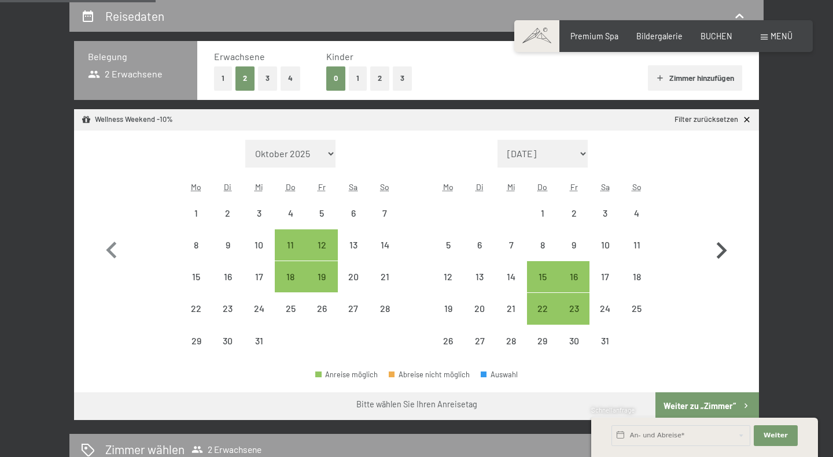
click at [721, 251] on icon "button" at bounding box center [721, 251] width 34 height 34
select select "[DATE]"
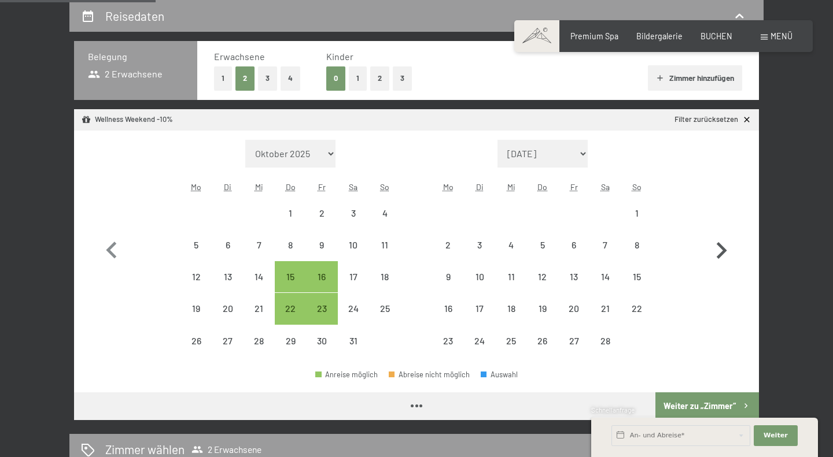
select select "[DATE]"
click at [292, 313] on div "22" at bounding box center [290, 318] width 29 height 29
select select "[DATE]"
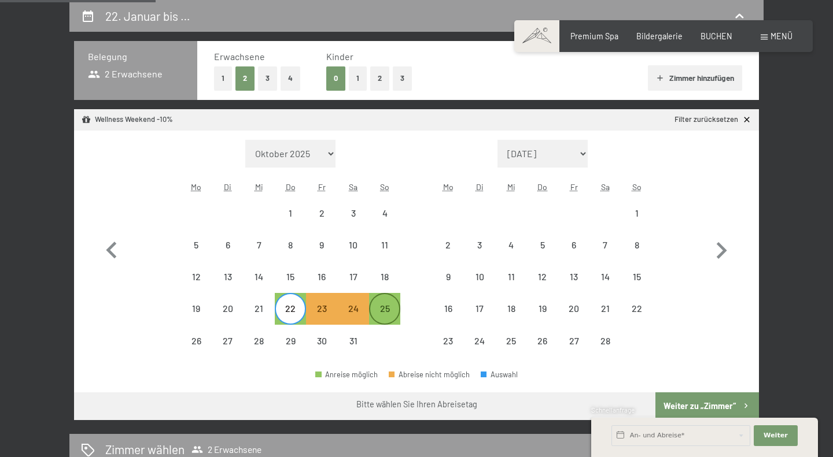
click at [382, 309] on div "25" at bounding box center [384, 318] width 29 height 29
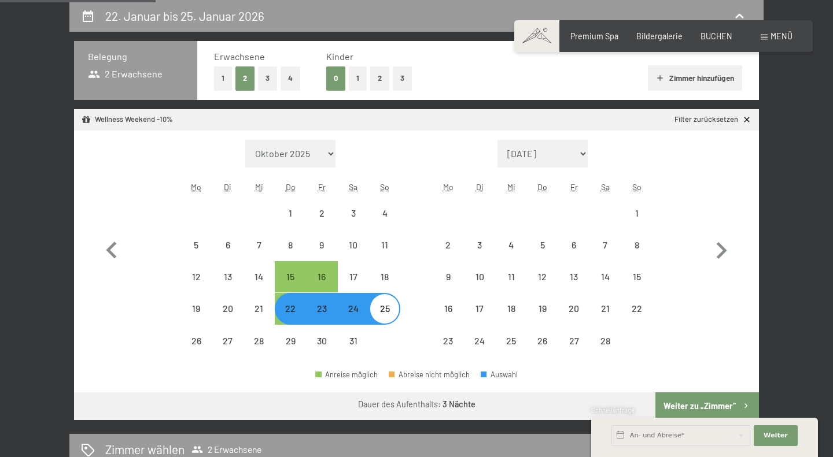
select select "[DATE]"
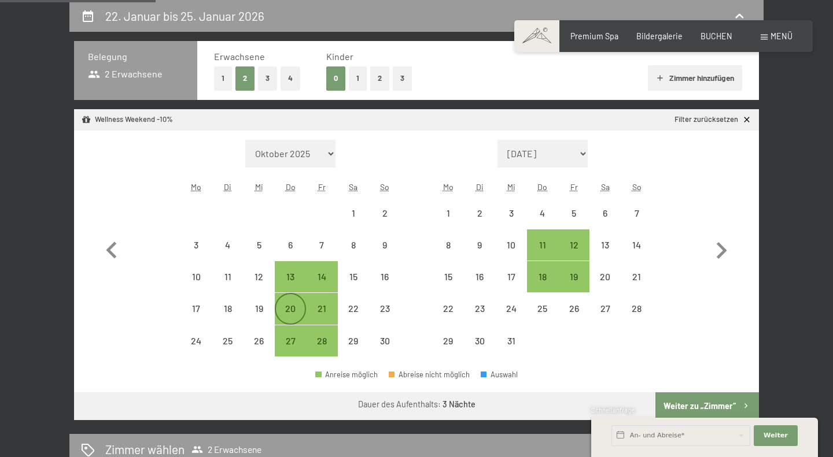
click at [290, 309] on div "20" at bounding box center [290, 318] width 29 height 29
select select "2025-11-01"
select select "2025-12-01"
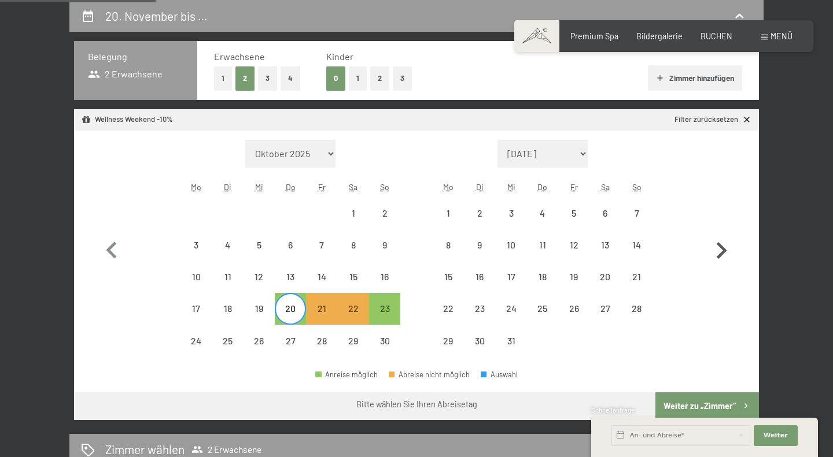
click at [723, 247] on icon "button" at bounding box center [722, 250] width 10 height 17
select select "2025-12-01"
select select "2026-01-01"
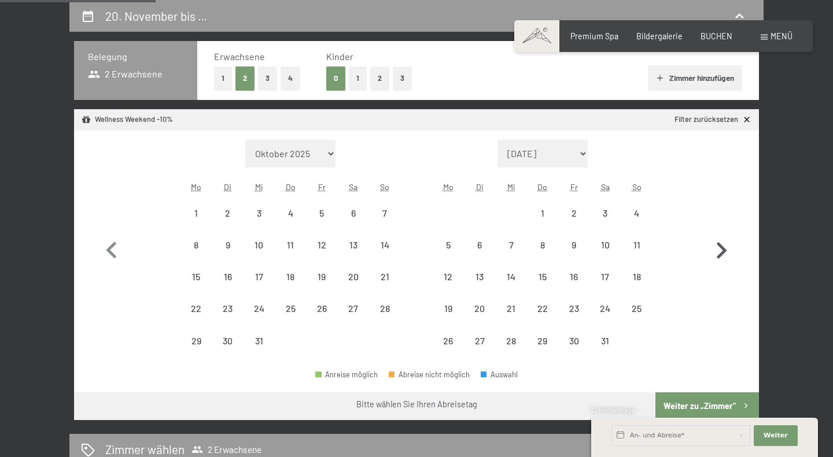
click at [727, 267] on icon "button" at bounding box center [721, 251] width 34 height 34
select select "2026-01-01"
select select "2026-02-01"
click at [110, 243] on icon "button" at bounding box center [112, 251] width 34 height 34
select select "2025-12-01"
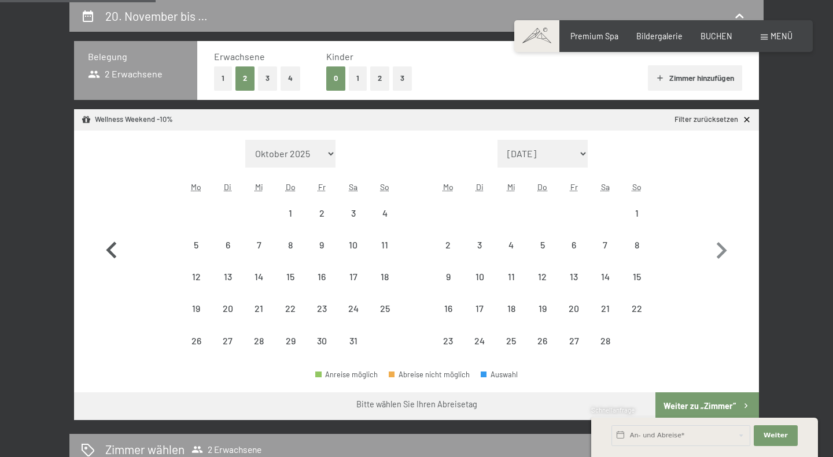
select select "2026-01-01"
click at [119, 117] on div "Wellness Weekend -10%" at bounding box center [127, 120] width 91 height 10
click at [747, 123] on icon at bounding box center [747, 120] width 10 height 10
select select "2025-12-01"
select select "2026-01-01"
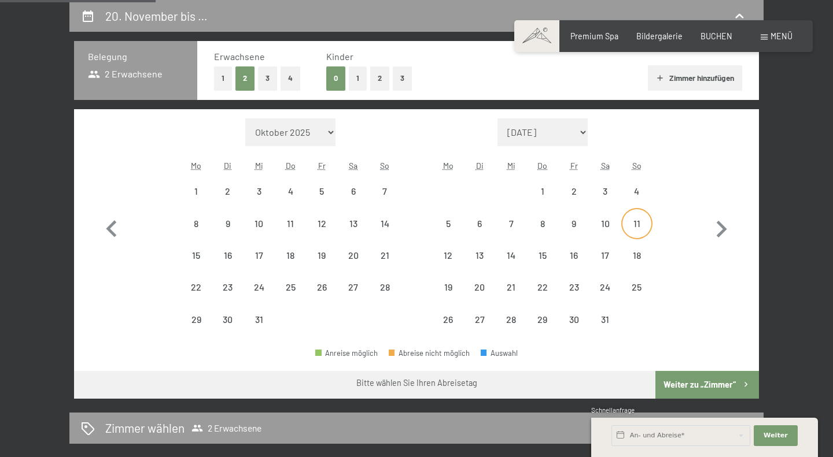
select select "2025-12-01"
select select "2026-01-01"
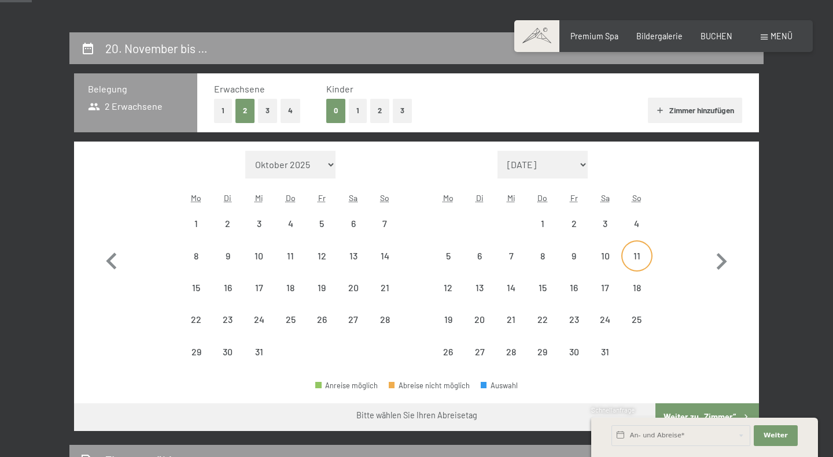
scroll to position [203, 0]
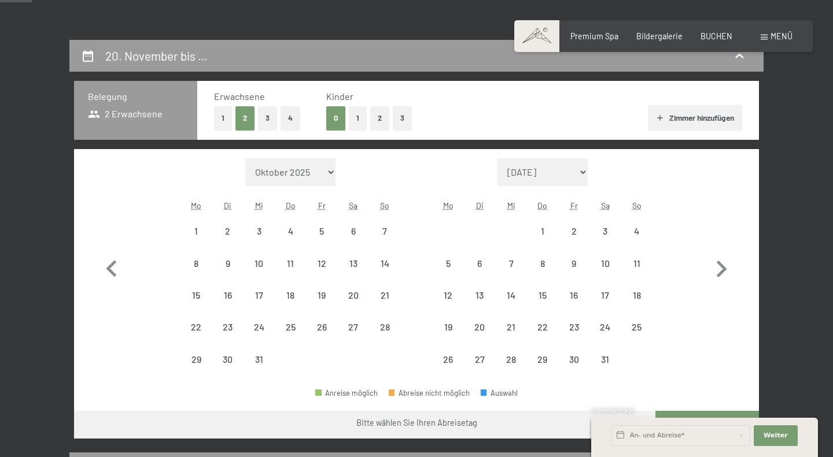
click at [704, 117] on button "Zimmer hinzufügen" at bounding box center [695, 117] width 94 height 25
select select "2025-12-01"
select select "2026-01-01"
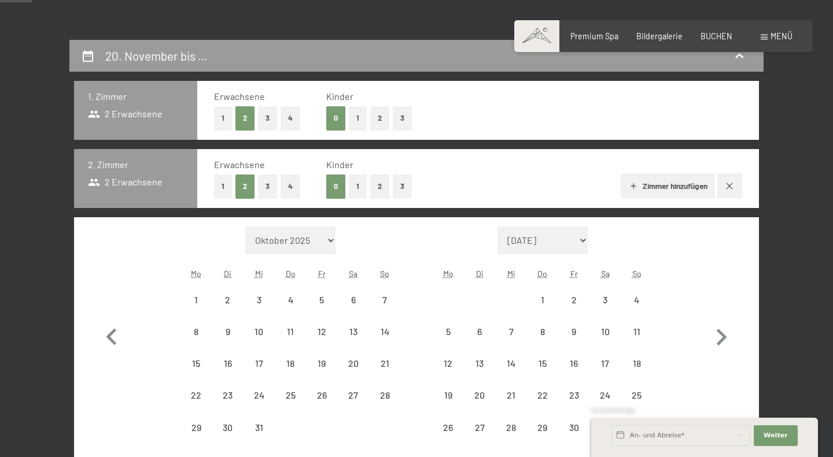
select select "2025-12-01"
select select "2026-01-01"
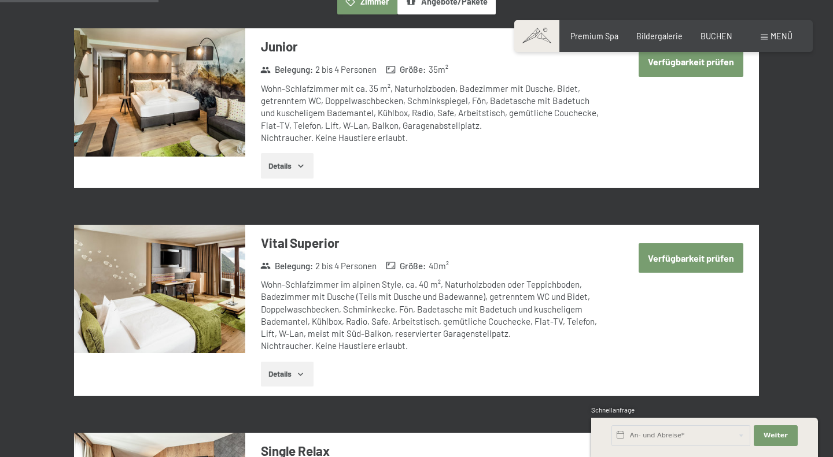
scroll to position [792, 0]
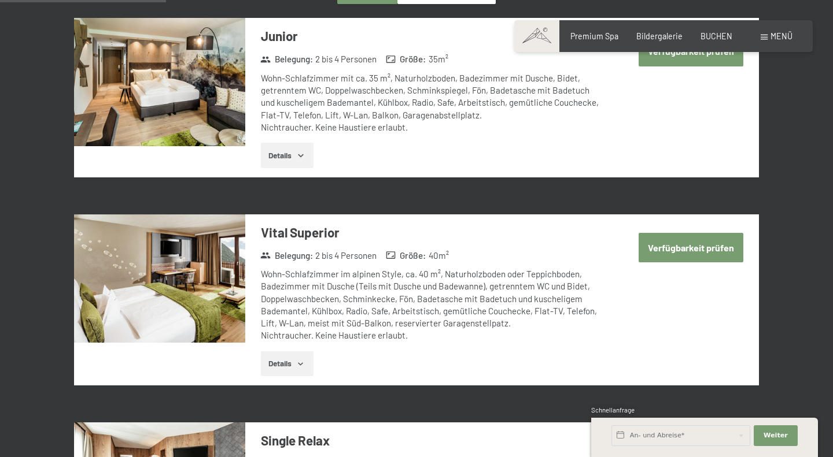
click at [698, 248] on button "Verfügbarkeit prüfen" at bounding box center [691, 247] width 105 height 29
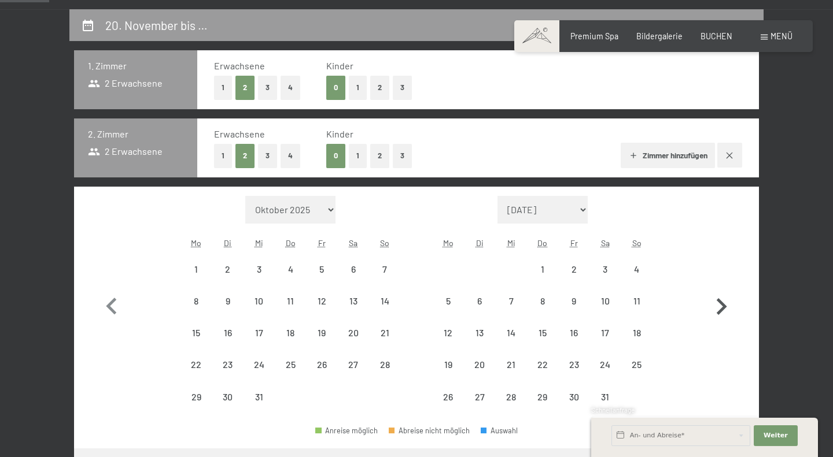
click at [720, 305] on icon "button" at bounding box center [721, 307] width 34 height 34
select select "2026-01-01"
select select "2026-02-01"
select select "2026-01-01"
select select "2026-02-01"
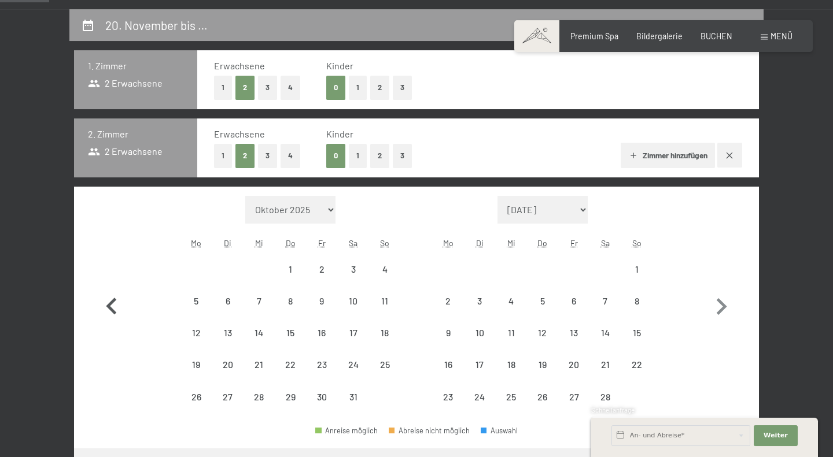
click at [110, 310] on icon "button" at bounding box center [111, 306] width 10 height 17
select select "2025-12-01"
select select "2026-01-01"
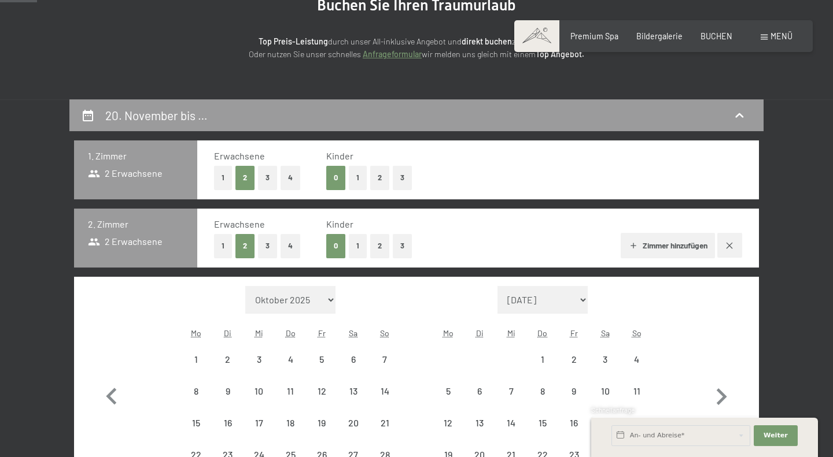
scroll to position [0, 0]
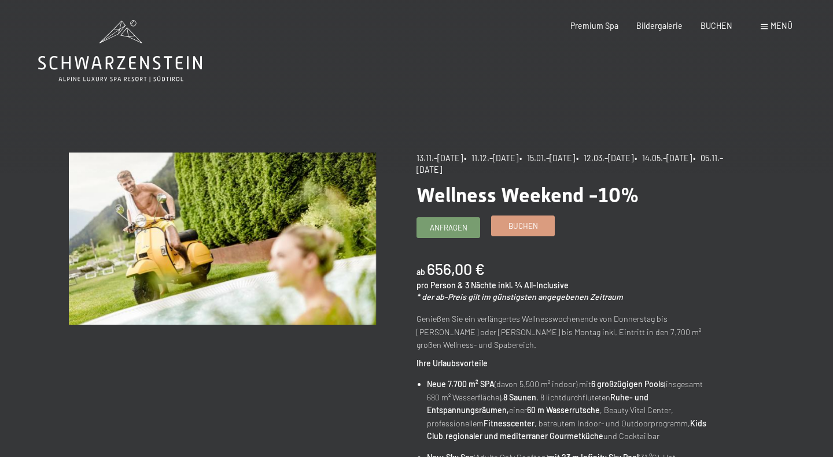
click at [535, 224] on span "Buchen" at bounding box center [522, 226] width 29 height 10
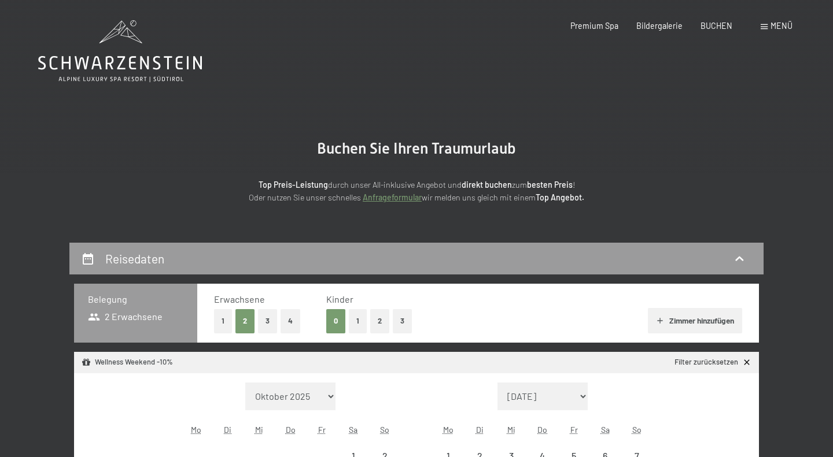
select select "[DATE]"
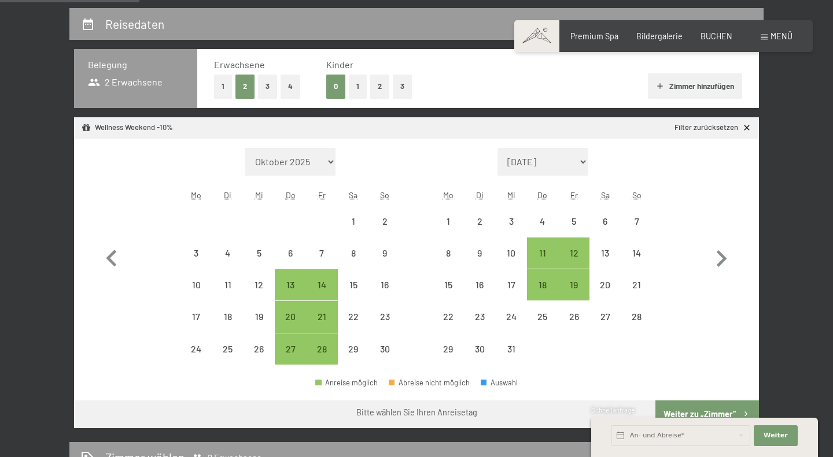
scroll to position [236, 0]
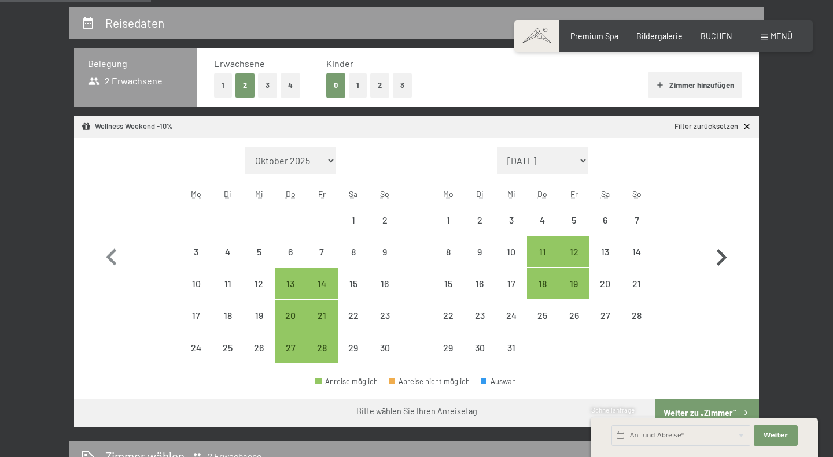
click at [724, 258] on icon "button" at bounding box center [722, 257] width 10 height 17
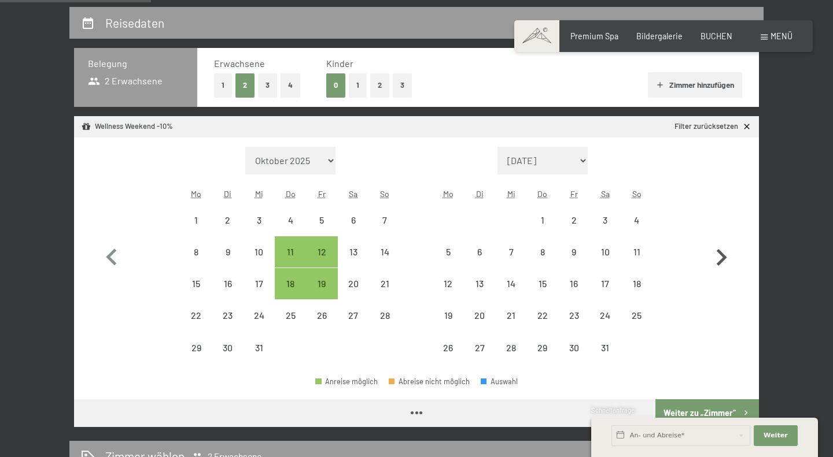
select select "[DATE]"
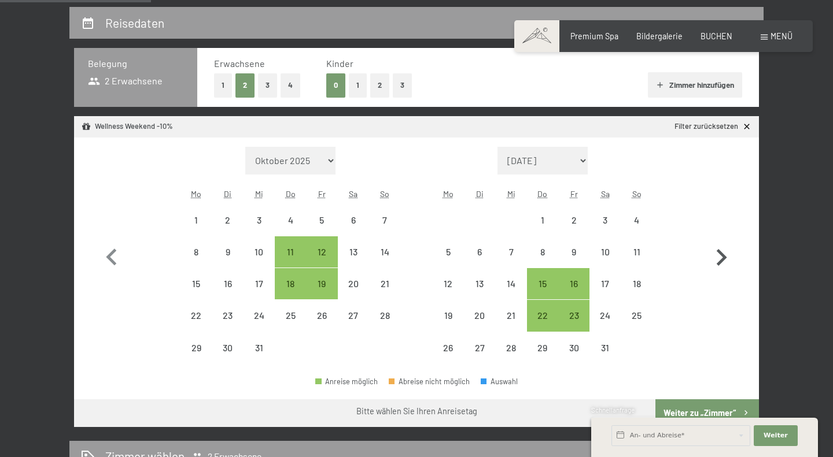
click at [724, 258] on icon "button" at bounding box center [722, 257] width 10 height 17
select select "[DATE]"
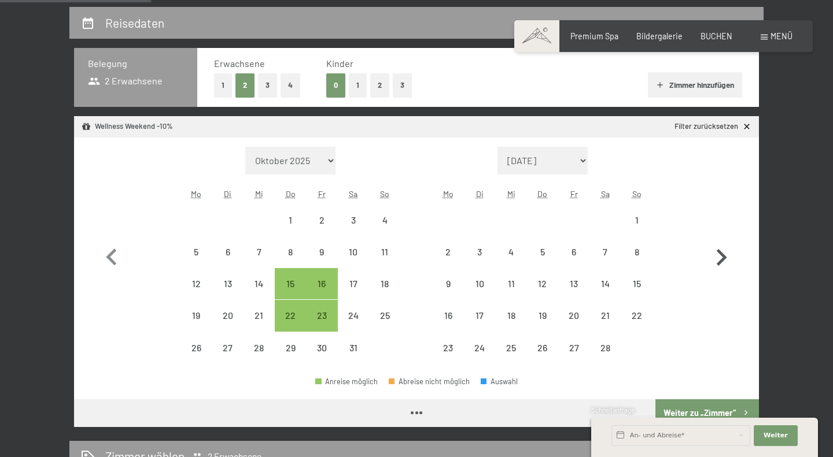
select select "[DATE]"
select select "2026-02-01"
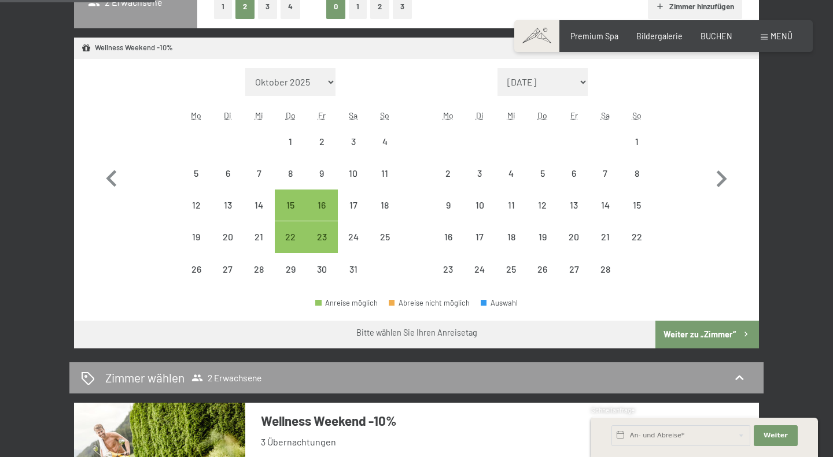
scroll to position [317, 0]
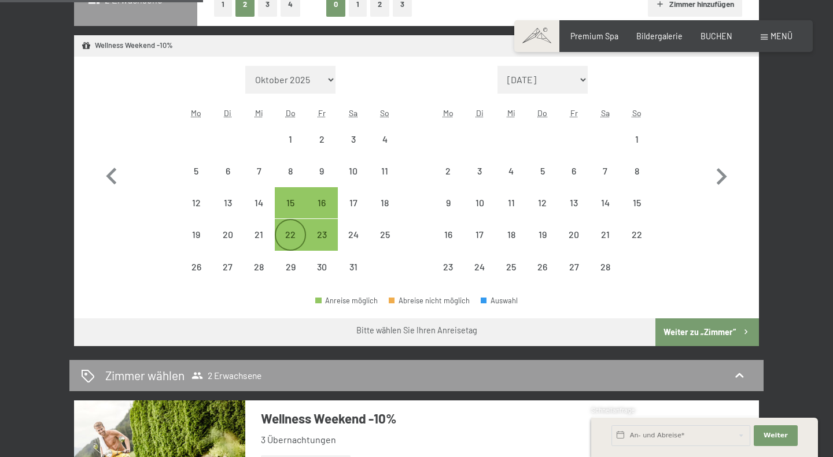
click at [286, 237] on div "22" at bounding box center [290, 244] width 29 height 29
select select "2026-01-01"
select select "2026-02-01"
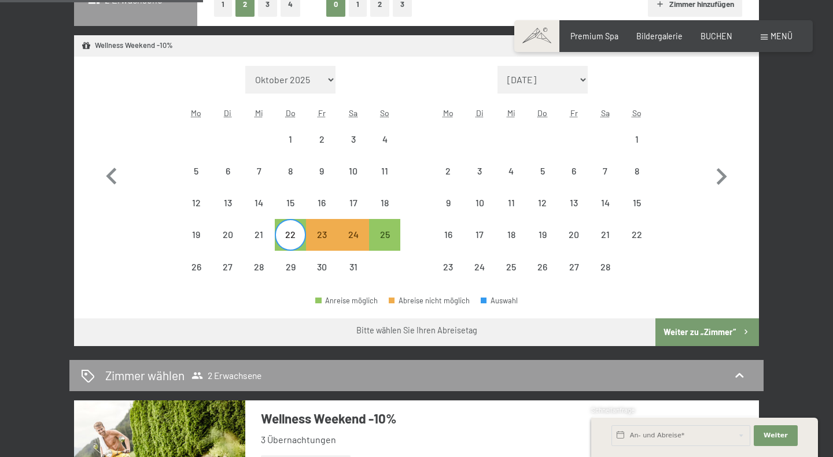
click at [693, 339] on button "Weiter zu „Zimmer“" at bounding box center [707, 333] width 104 height 28
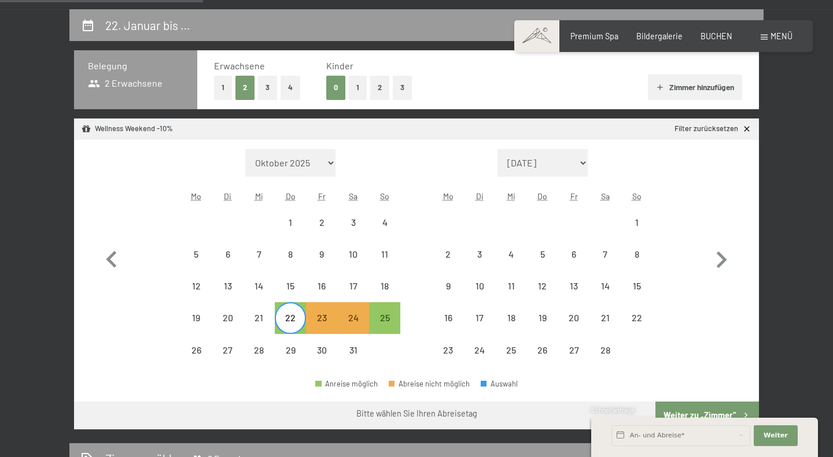
select select "2026-01-01"
select select "2026-02-01"
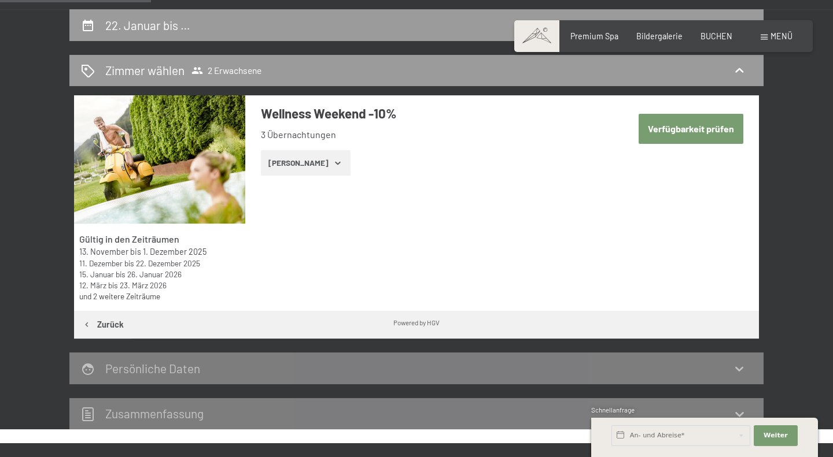
click at [685, 132] on button "Verfügbarkeit prüfen" at bounding box center [691, 128] width 105 height 29
select select "2026-01-01"
select select "2026-02-01"
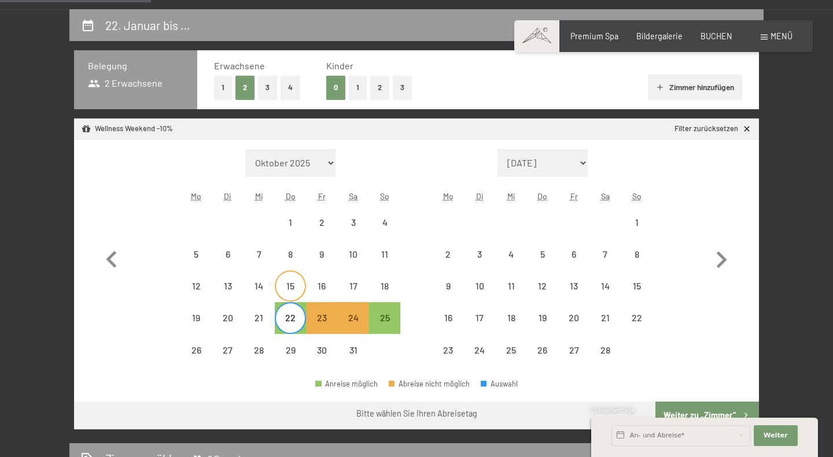
click at [286, 286] on div "15" at bounding box center [290, 296] width 29 height 29
select select "2026-01-01"
select select "2026-02-01"
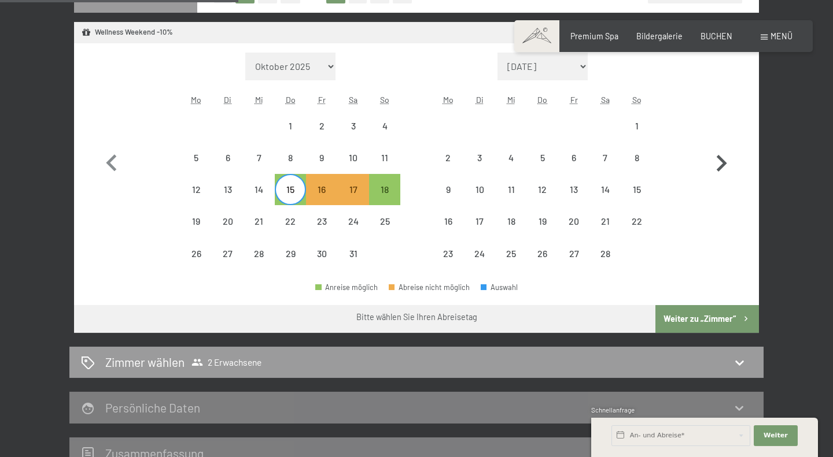
scroll to position [333, 0]
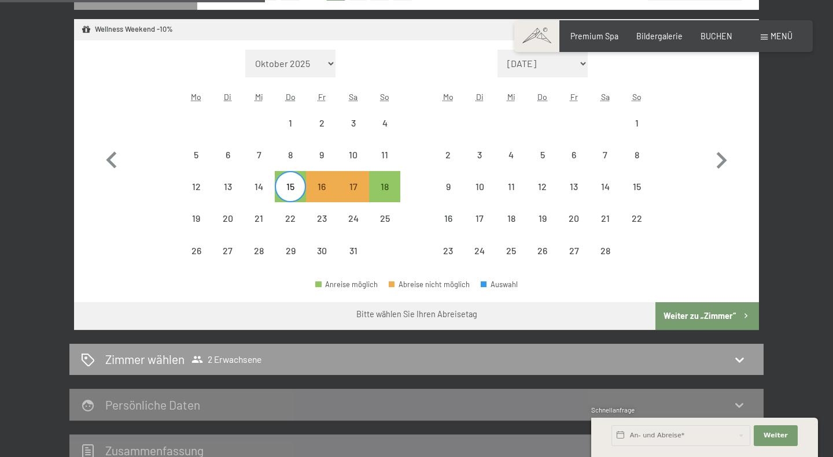
click at [699, 313] on button "Weiter zu „Zimmer“" at bounding box center [707, 316] width 104 height 28
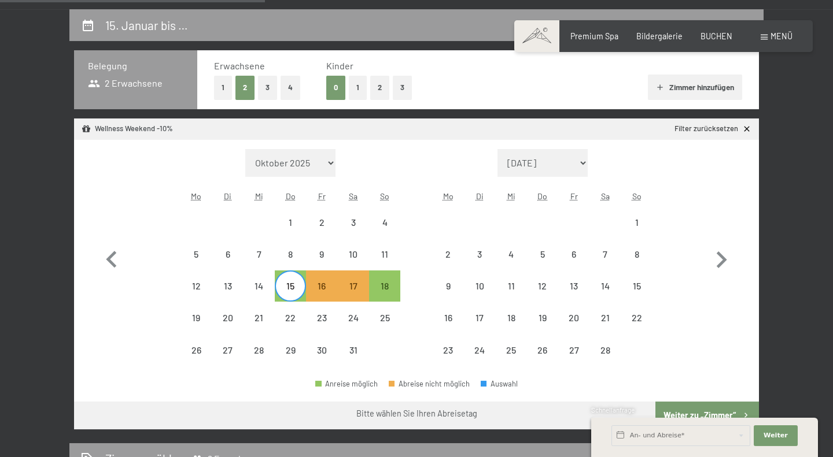
select select "2026-01-01"
select select "2026-02-01"
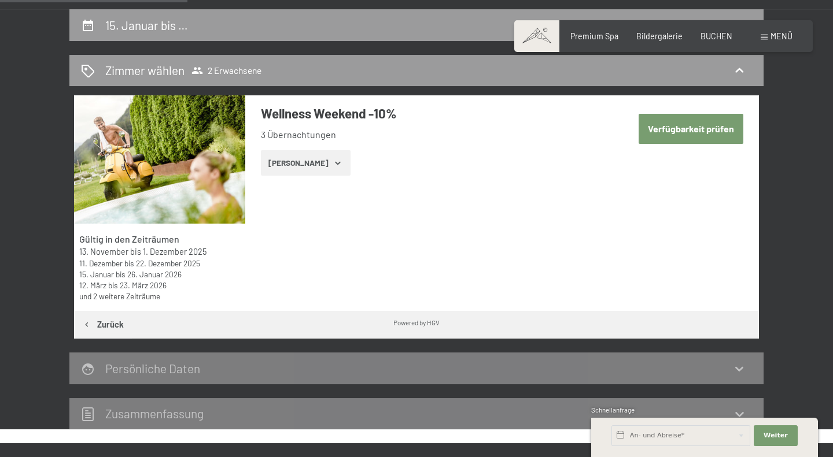
click at [687, 130] on button "Verfügbarkeit prüfen" at bounding box center [691, 128] width 105 height 29
select select "2026-01-01"
select select "2026-02-01"
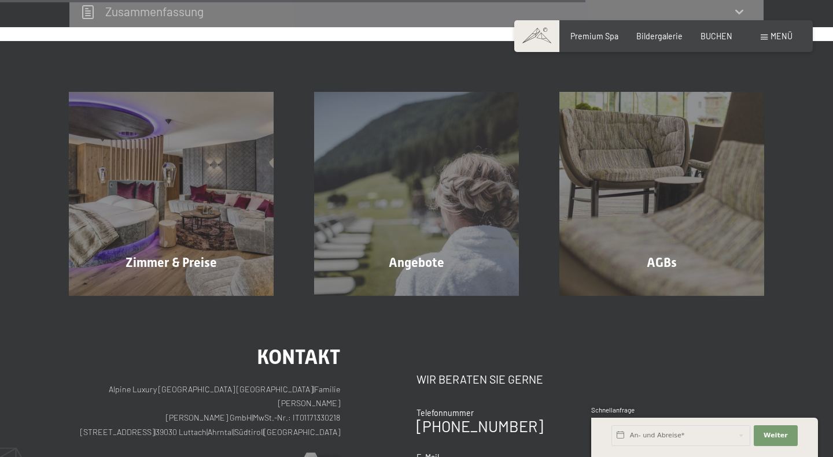
scroll to position [814, 0]
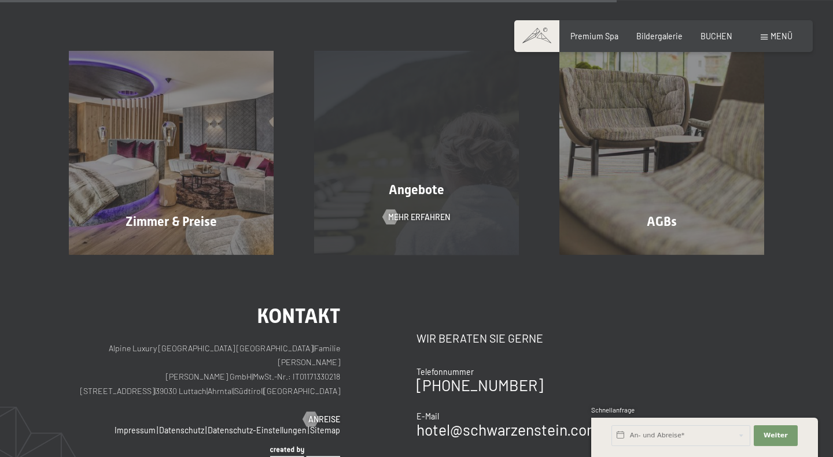
click at [414, 196] on span "Angebote" at bounding box center [417, 190] width 56 height 14
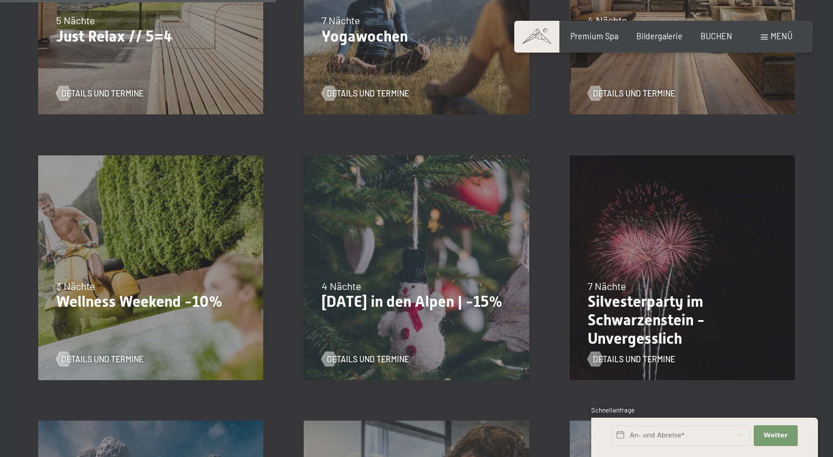
scroll to position [734, 0]
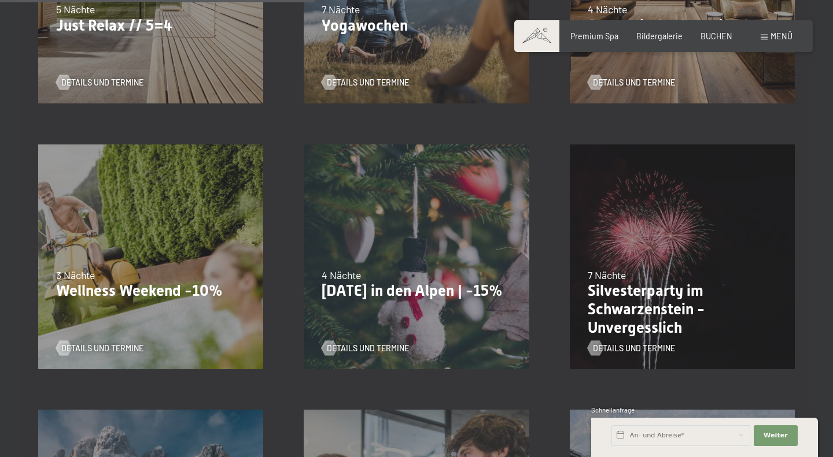
click at [462, 294] on p "[DATE] in den Alpen | -15%" at bounding box center [416, 291] width 189 height 19
click at [367, 350] on span "Details und Termine" at bounding box center [379, 349] width 82 height 12
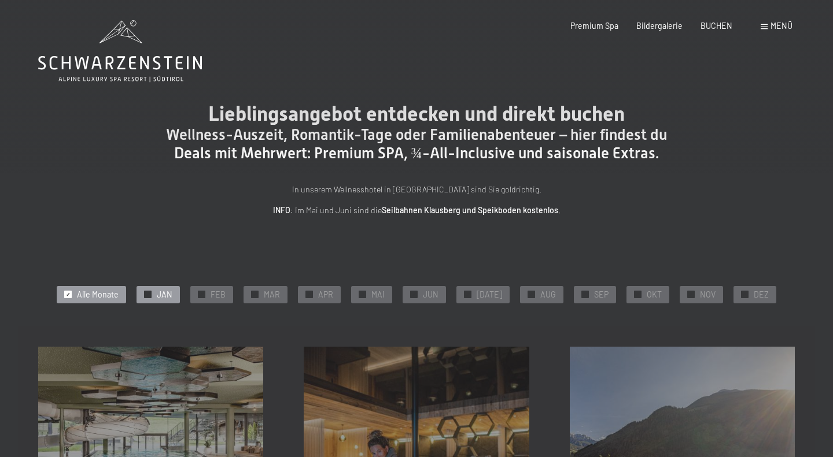
click at [150, 297] on span "✓" at bounding box center [148, 294] width 5 height 7
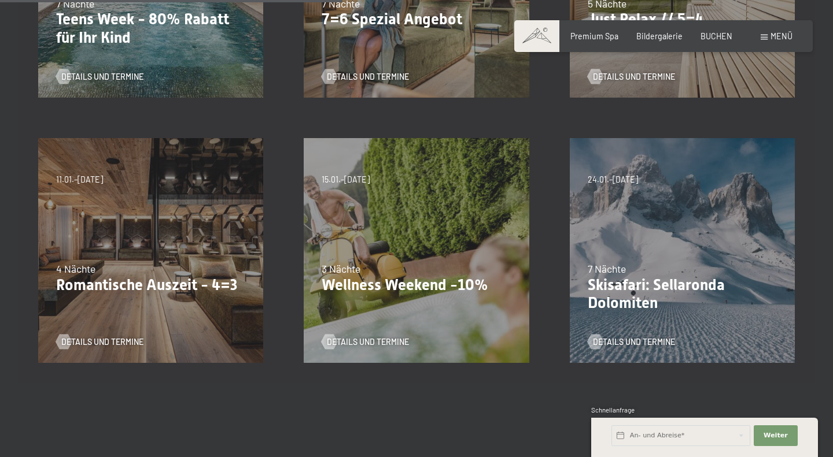
scroll to position [475, 0]
click at [190, 245] on div "09.11.–05.12.2025 08.12.–19.12.2025 11.01.–23.01.2026 08.03.–27.03.2026 29.03.–…" at bounding box center [150, 249] width 265 height 265
click at [99, 346] on span "Details und Termine" at bounding box center [114, 342] width 82 height 12
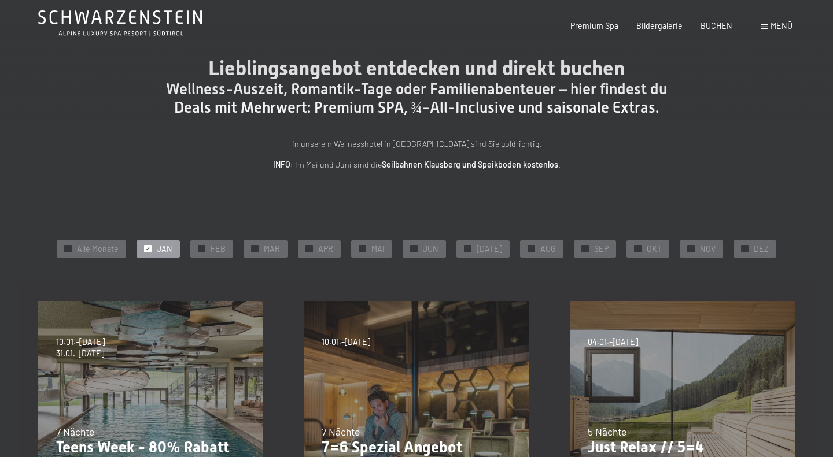
scroll to position [0, 0]
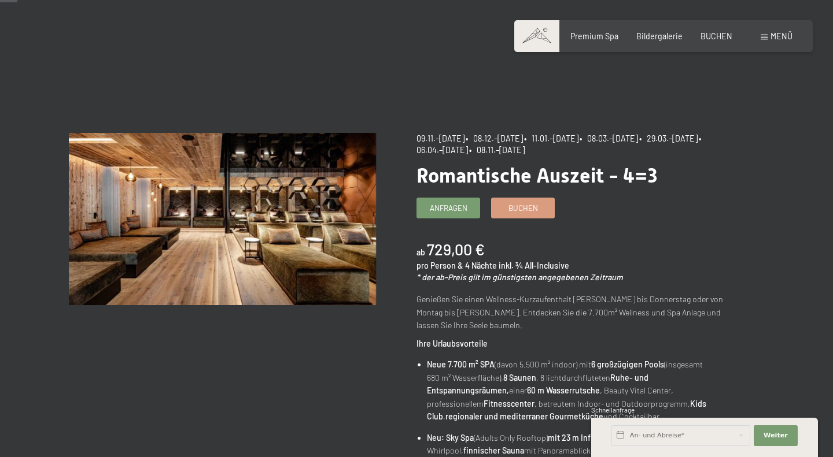
scroll to position [25, 0]
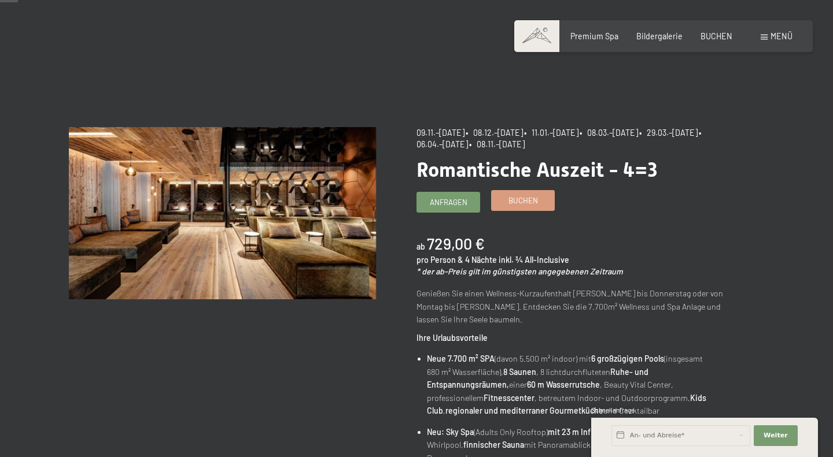
click at [540, 202] on link "Buchen" at bounding box center [523, 200] width 62 height 19
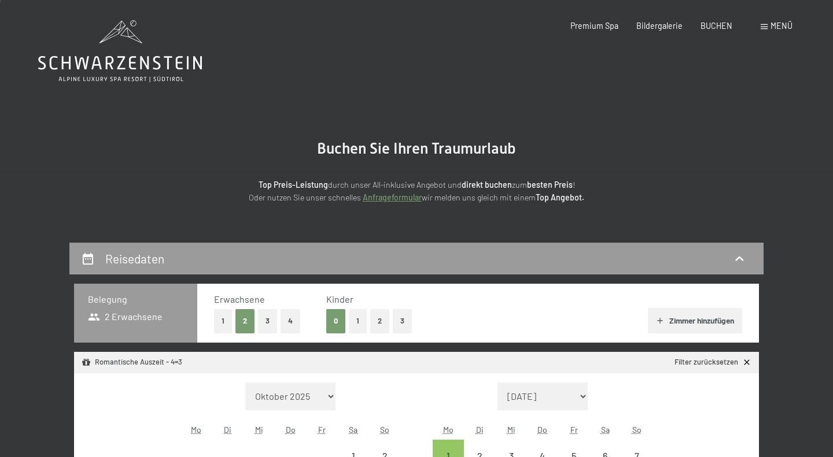
select select "[DATE]"
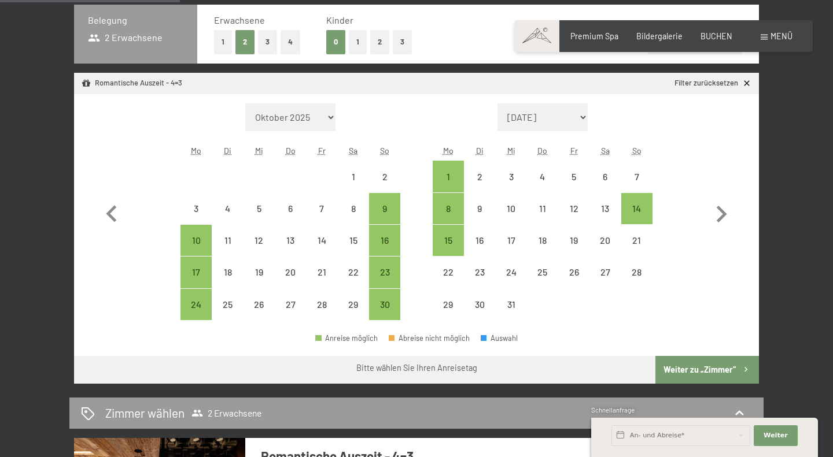
scroll to position [282, 0]
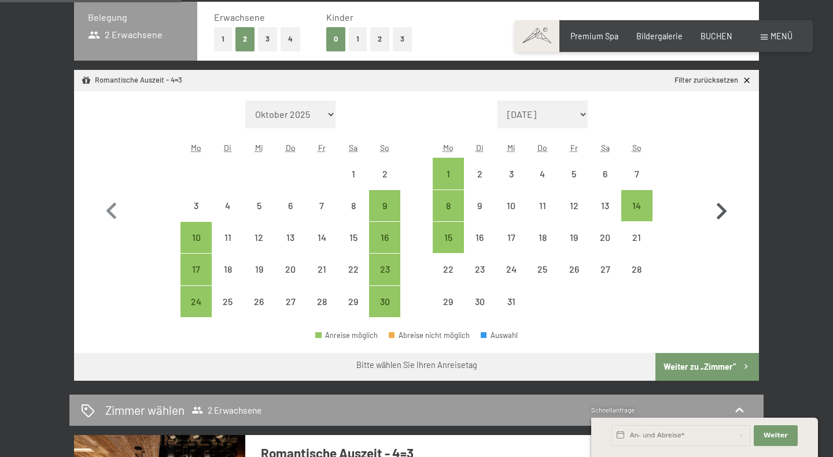
click at [725, 207] on icon "button" at bounding box center [721, 212] width 34 height 34
select select "[DATE]"
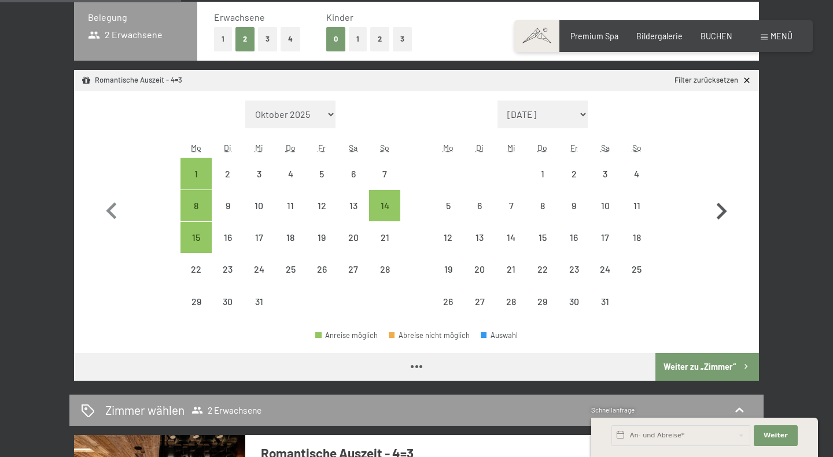
select select "[DATE]"
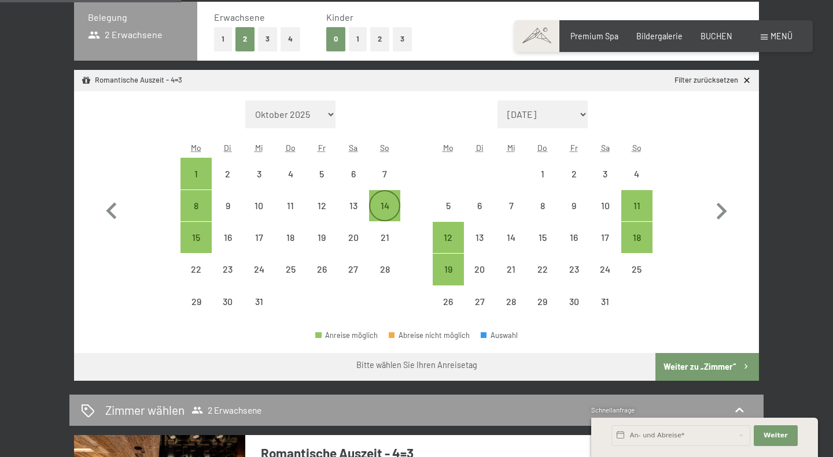
click at [386, 207] on div "14" at bounding box center [384, 215] width 29 height 29
select select "[DATE]"
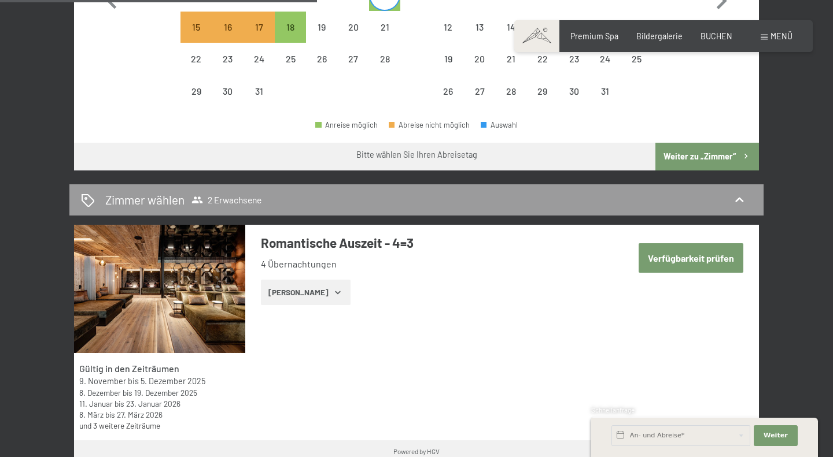
scroll to position [496, 0]
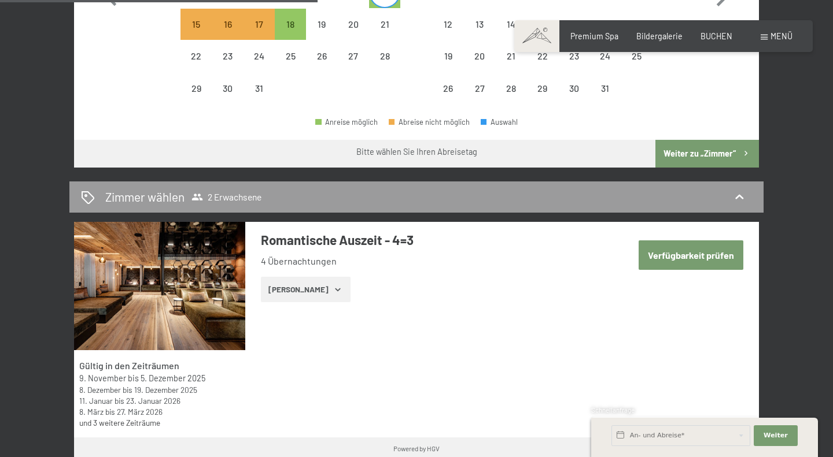
click at [685, 262] on button "Verfügbarkeit prüfen" at bounding box center [691, 255] width 105 height 29
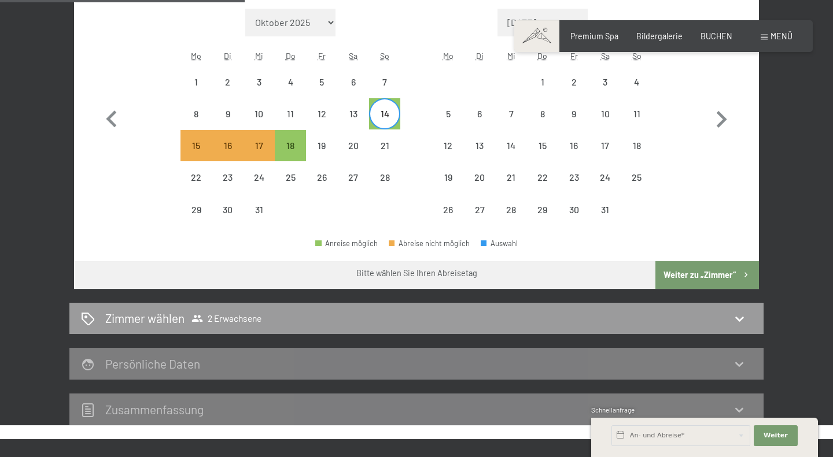
scroll to position [381, 0]
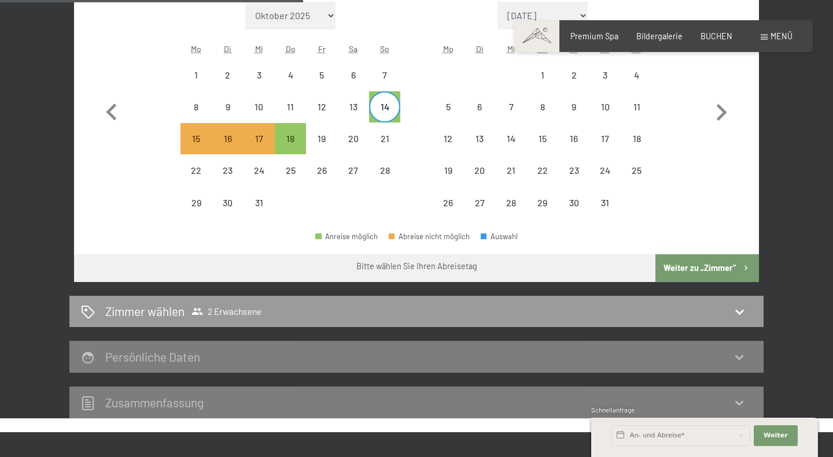
click at [693, 265] on button "Weiter zu „Zimmer“" at bounding box center [707, 268] width 104 height 28
select select "[DATE]"
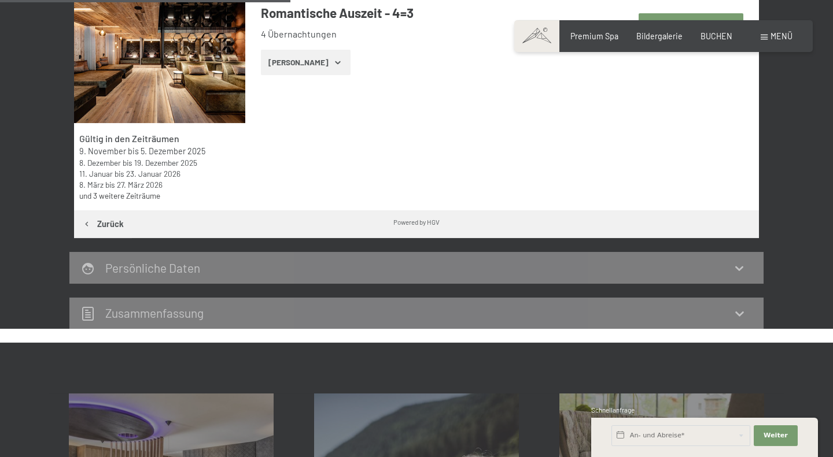
scroll to position [333, 0]
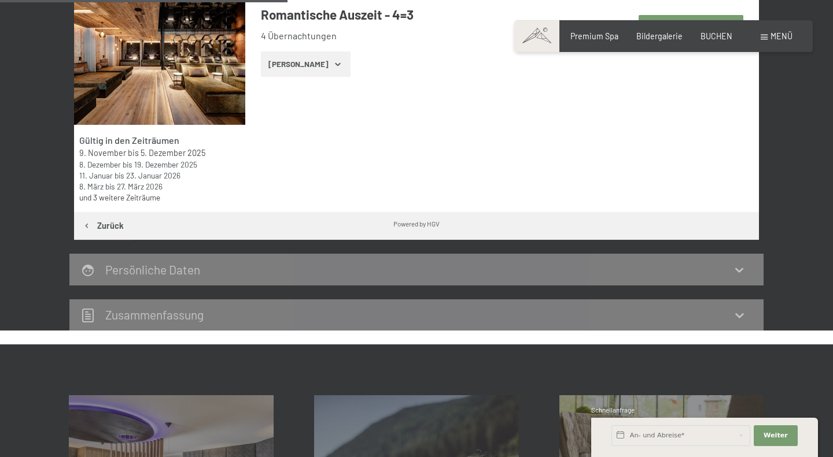
click at [692, 269] on div "Persönliche Daten" at bounding box center [416, 269] width 671 height 17
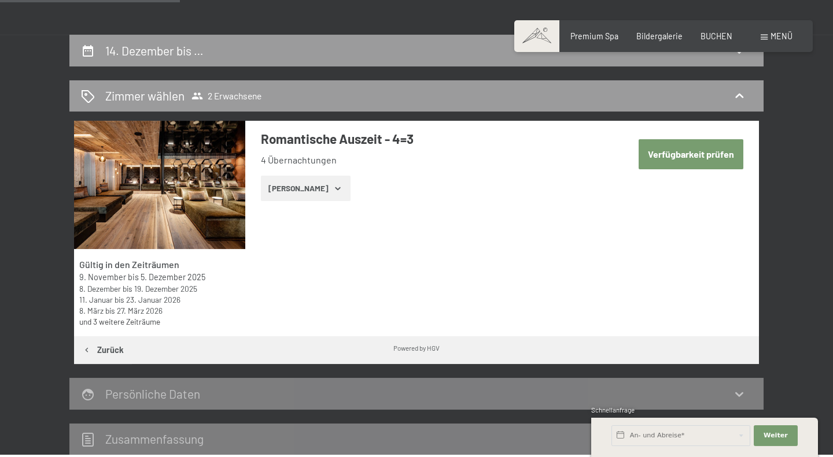
scroll to position [207, 0]
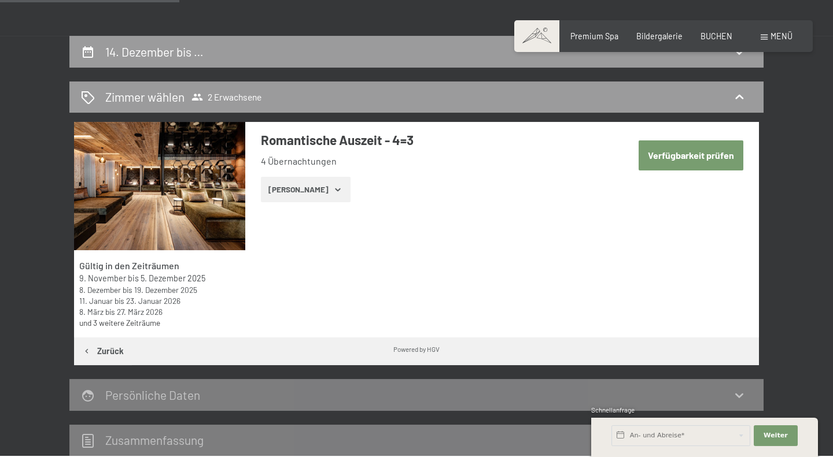
click at [687, 162] on button "Verfügbarkeit prüfen" at bounding box center [691, 155] width 105 height 29
select select "2025-12-01"
select select "2026-01-01"
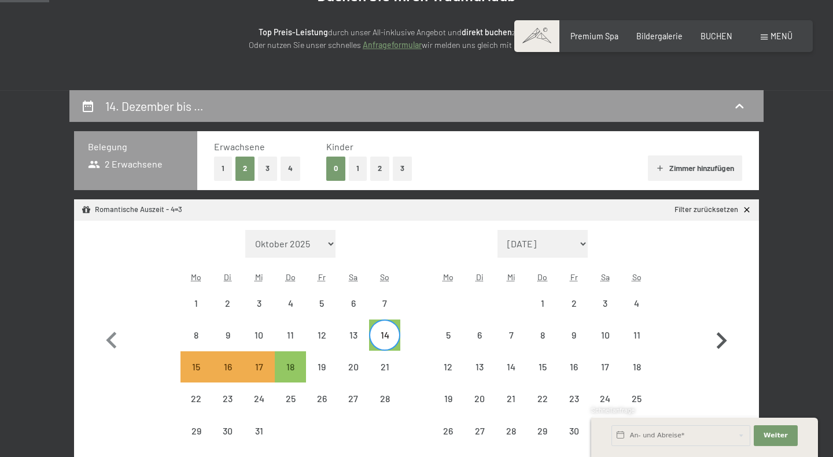
scroll to position [0, 0]
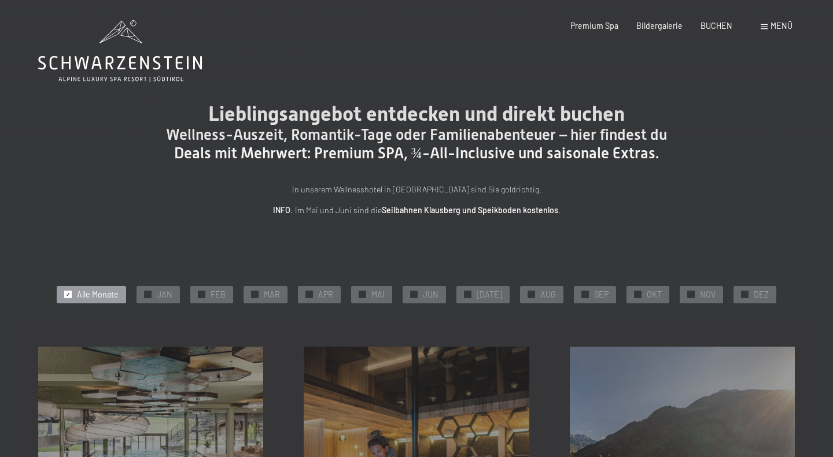
click at [161, 58] on icon at bounding box center [120, 51] width 164 height 62
